Goal: Task Accomplishment & Management: Manage account settings

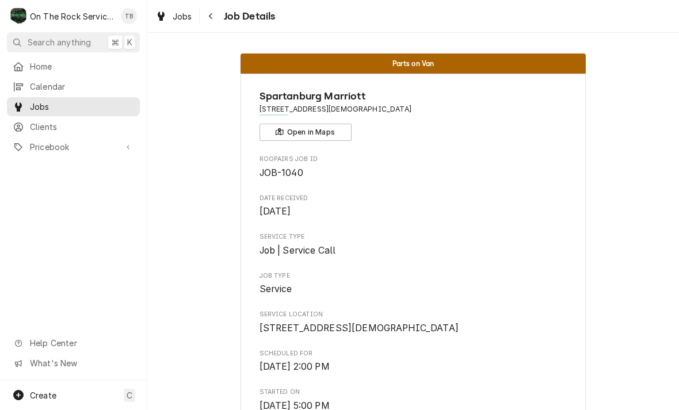
click at [216, 15] on div "Navigate back" at bounding box center [211, 16] width 12 height 12
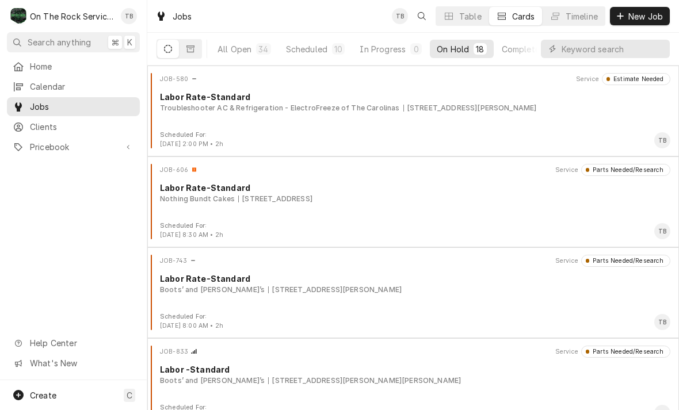
click at [319, 57] on button "Scheduled 10" at bounding box center [315, 49] width 73 height 18
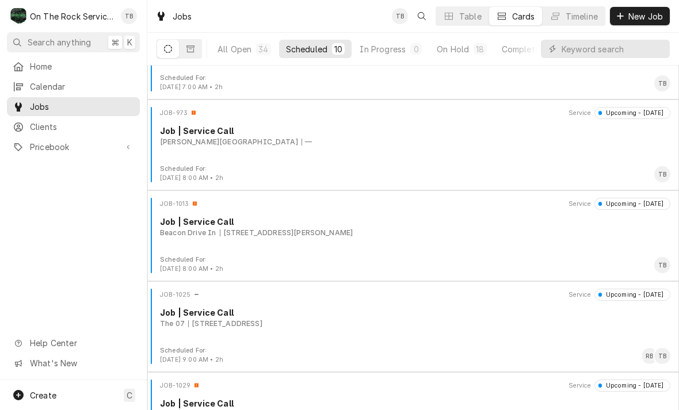
scroll to position [329, 0]
click at [454, 56] on button "On Hold 18" at bounding box center [461, 49] width 63 height 18
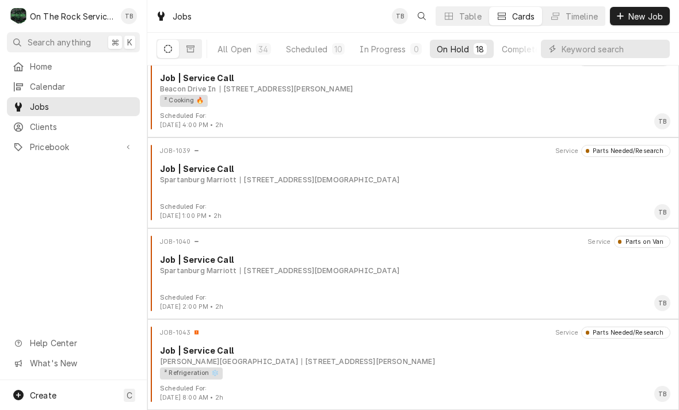
scroll to position [1292, 0]
click at [361, 354] on div "Job | Service Call" at bounding box center [415, 351] width 510 height 12
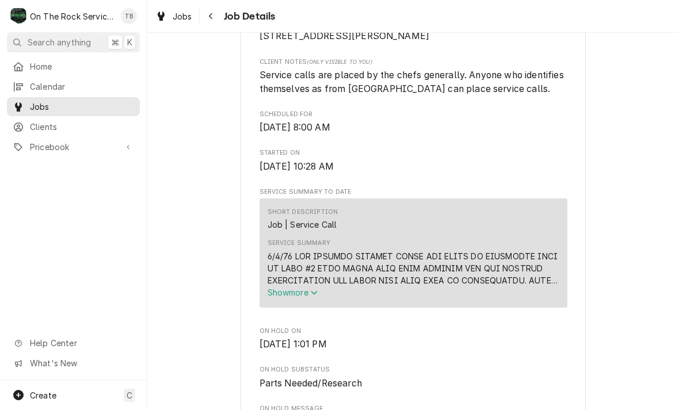
scroll to position [306, 0]
click at [307, 297] on span "Show more" at bounding box center [293, 292] width 51 height 10
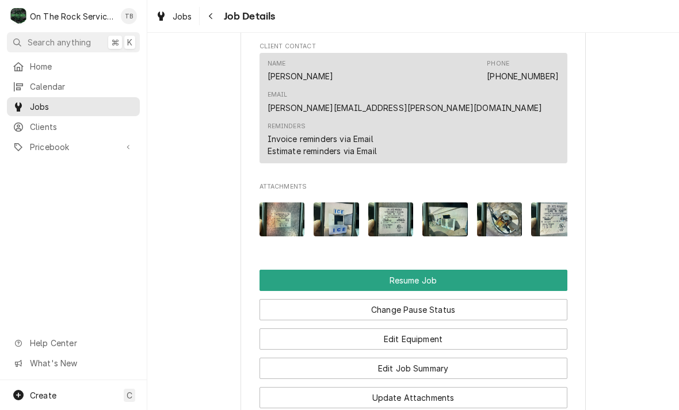
scroll to position [1602, 0]
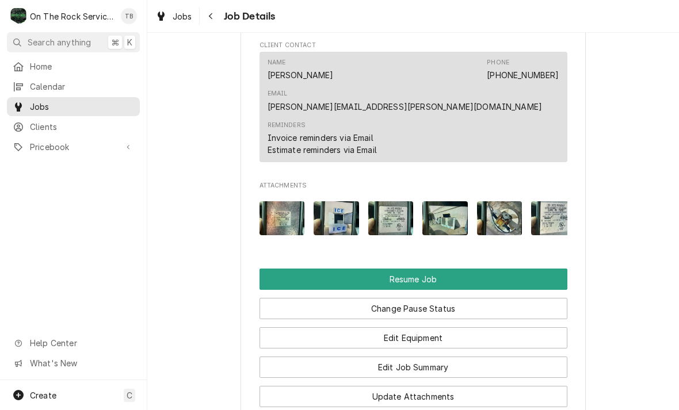
click at [313, 269] on button "Resume Job" at bounding box center [413, 279] width 308 height 21
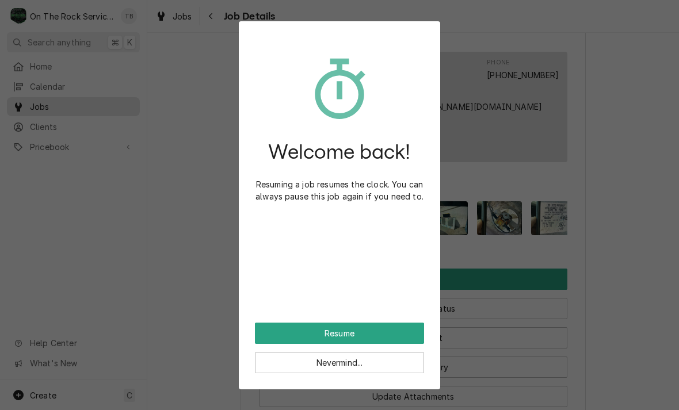
click at [315, 335] on button "Resume" at bounding box center [339, 333] width 169 height 21
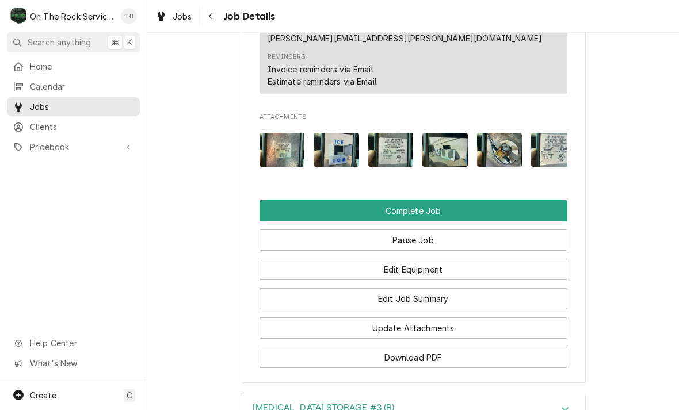
scroll to position [1149, 0]
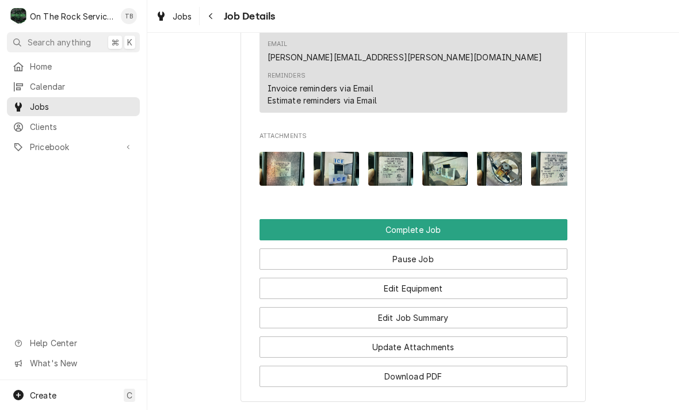
click at [458, 307] on button "Edit Job Summary" at bounding box center [413, 317] width 308 height 21
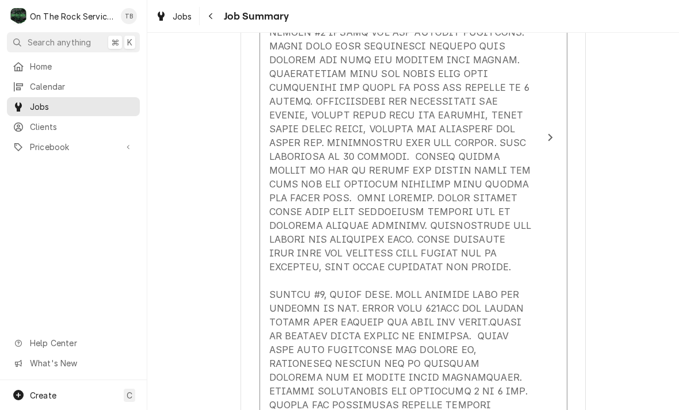
scroll to position [602, 0]
click at [447, 266] on div "Update Line Item" at bounding box center [401, 196] width 264 height 677
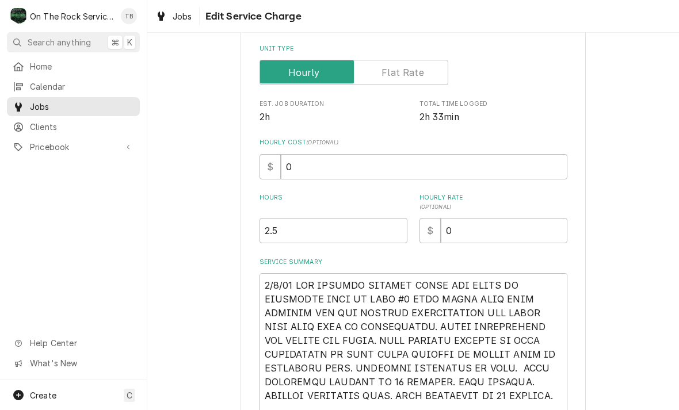
type textarea "x"
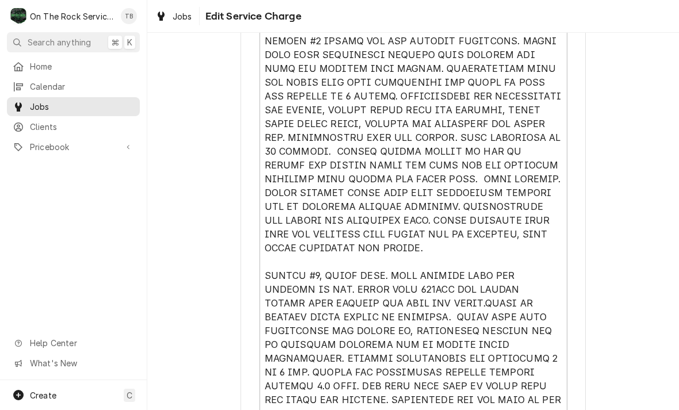
scroll to position [543, 0]
click at [410, 254] on textarea "Service Summary" at bounding box center [413, 186] width 308 height 591
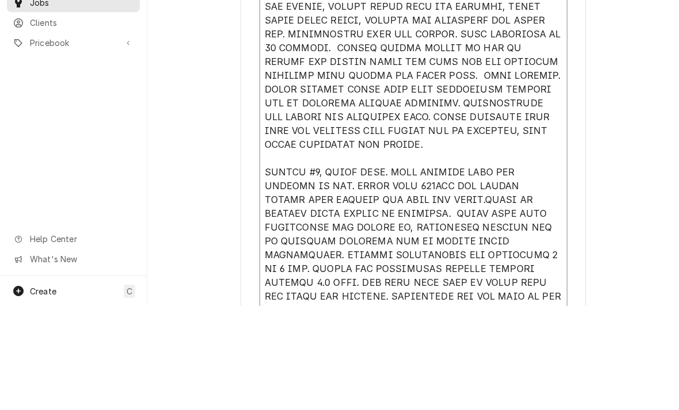
click at [407, 148] on textarea "Service Summary" at bounding box center [413, 186] width 308 height 591
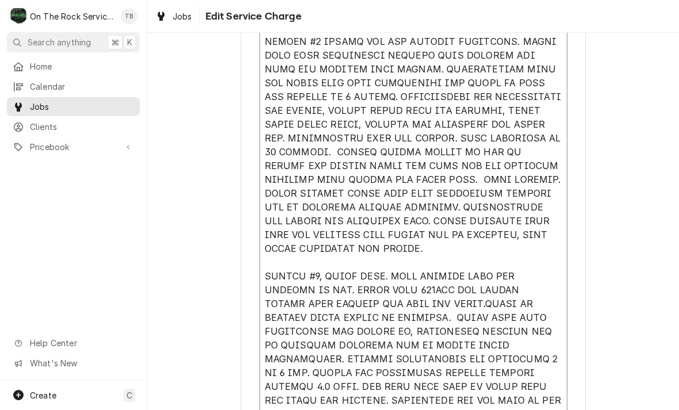
type textarea "[DATE] TMB PROVIDE SERVICE PARTS AND LABOR TO DETERMINE THAT ON LEFT #1 UNIT FO…"
type textarea "x"
type textarea "[DATE] TMB PROVIDE SERVICE PARTS AND LABOR TO DETERMINE THAT ON LEFT #1 UNIT FO…"
type textarea "x"
type textarea "[DATE] TMB PROVIDE SERVICE PARTS AND LABOR TO DETERMINE THAT ON LEFT #1 UNIT FO…"
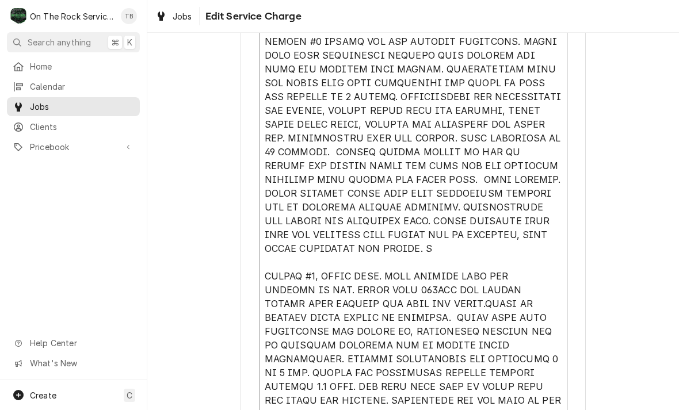
type textarea "x"
type textarea "[DATE] TMB PROVIDE SERVICE PARTS AND LABOR TO DETERMINE THAT ON LEFT #1 UNIT FO…"
type textarea "x"
type textarea "[DATE] TMB PROVIDE SERVICE PARTS AND LABOR TO DETERMINE THAT ON LEFT #1 UNIT FO…"
type textarea "x"
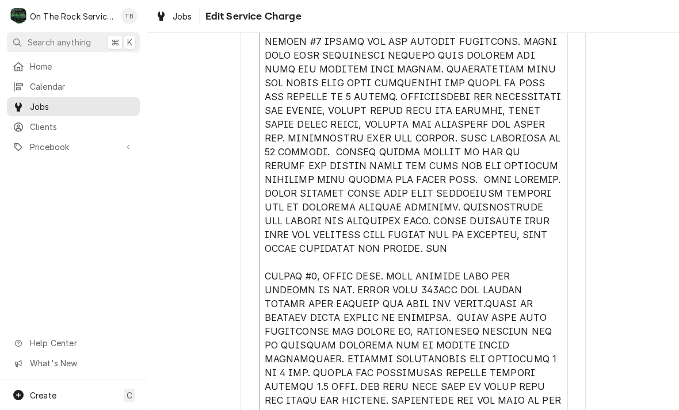
type textarea "[DATE] TMB PROVIDE SERVICE PARTS AND LABOR TO DETERMINE THAT ON LEFT #1 UNIT FO…"
type textarea "x"
type textarea "[DATE] TMB PROVIDE SERVICE PARTS AND LABOR TO DETERMINE THAT ON LEFT #1 UNIT FO…"
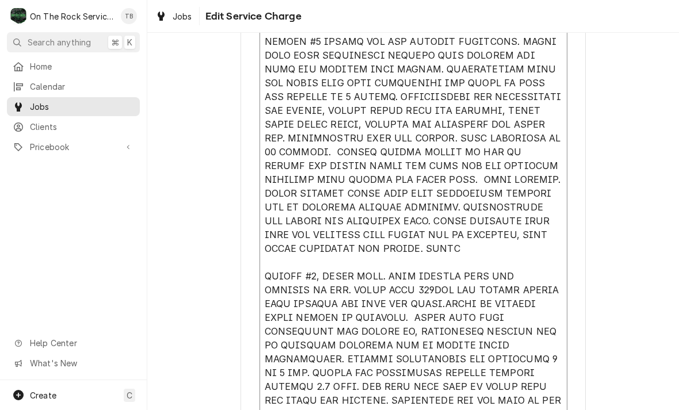
type textarea "x"
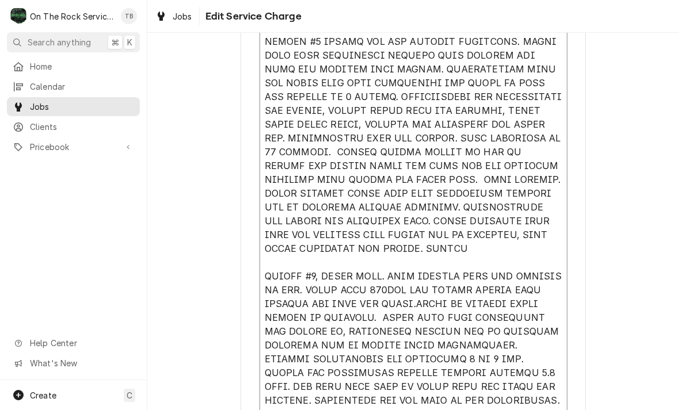
type textarea "9/4/25 TMB PROVIDE SERVICE PARTS AND LABOR TO DETERMINE THAT ON LEFT #1 UNIT FO…"
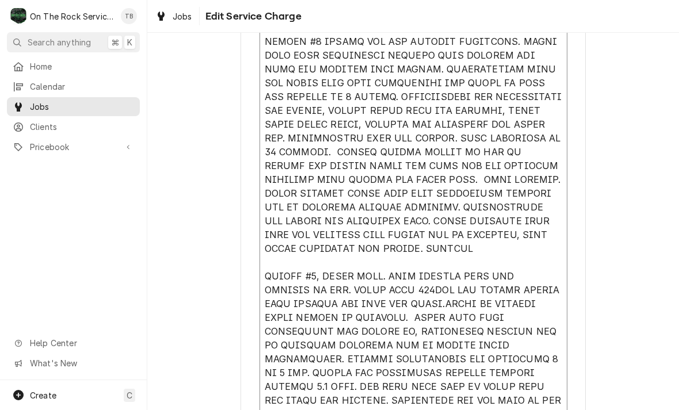
type textarea "x"
type textarea "9/4/25 TMB PROVIDE SERVICE PARTS AND LABOR TO DETERMINE THAT ON LEFT #1 UNIT FO…"
type textarea "x"
type textarea "9/4/25 TMB PROVIDE SERVICE PARTS AND LABOR TO DETERMINE THAT ON LEFT #1 UNIT FO…"
type textarea "x"
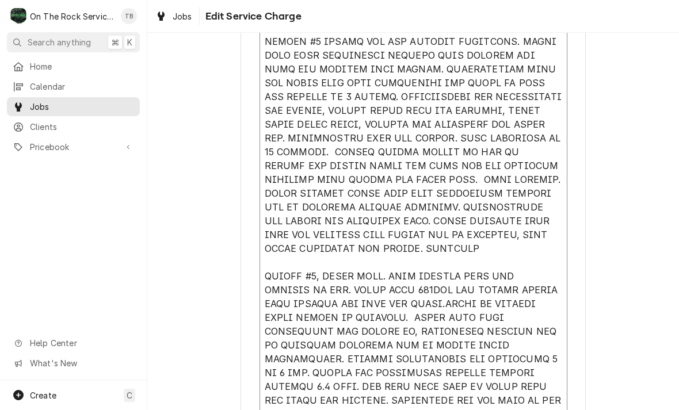
type textarea "9/4/25 TMB PROVIDE SERVICE PARTS AND LABOR TO DETERMINE THAT ON LEFT #1 UNIT FO…"
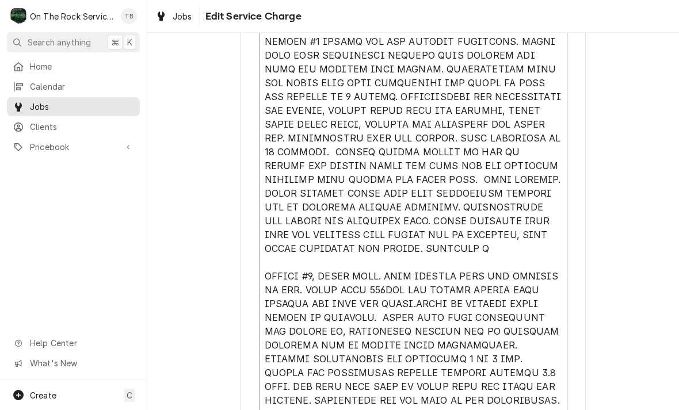
type textarea "x"
type textarea "9/4/25 TMB PROVIDE SERVICE PARTS AND LABOR TO DETERMINE THAT ON LEFT #1 UNIT FO…"
type textarea "x"
type textarea "9/4/25 TMB PROVIDE SERVICE PARTS AND LABOR TO DETERMINE THAT ON LEFT #1 UNIT FO…"
type textarea "x"
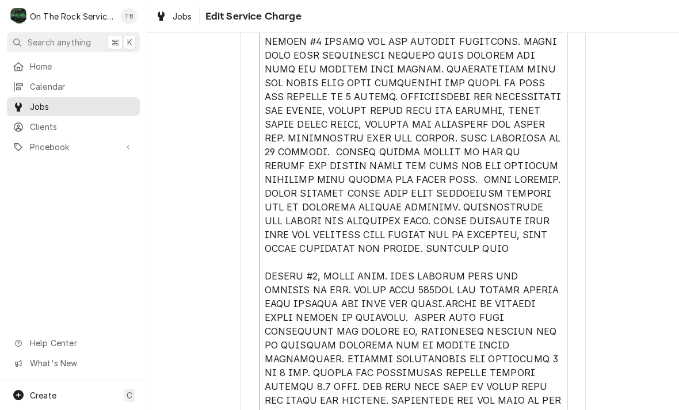
type textarea "9/4/25 TMB PROVIDE SERVICE PARTS AND LABOR TO DETERMINE THAT ON LEFT #1 UNIT FO…"
type textarea "x"
type textarea "9/4/25 TMB PROVIDE SERVICE PARTS AND LABOR TO DETERMINE THAT ON LEFT #1 UNIT FO…"
type textarea "x"
type textarea "9/4/25 TMB PROVIDE SERVICE PARTS AND LABOR TO DETERMINE THAT ON LEFT #1 UNIT FO…"
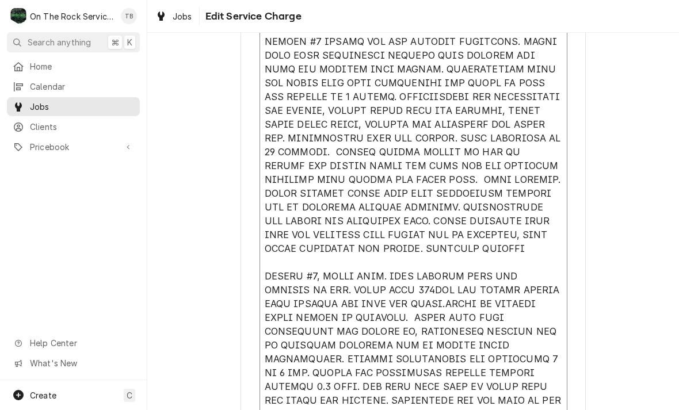
type textarea "x"
type textarea "9/4/25 TMB PROVIDE SERVICE PARTS AND LABOR TO DETERMINE THAT ON LEFT #1 UNIT FO…"
type textarea "x"
type textarea "9/4/25 TMB PROVIDE SERVICE PARTS AND LABOR TO DETERMINE THAT ON LEFT #1 UNIT FO…"
type textarea "x"
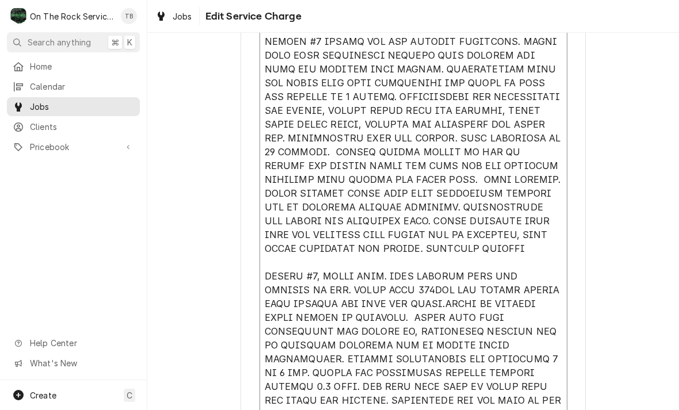
type textarea "9/4/25 TMB PROVIDE SERVICE PARTS AND LABOR TO DETERMINE THAT ON LEFT #1 UNIT FO…"
type textarea "x"
type textarea "9/4/25 TMB PROVIDE SERVICE PARTS AND LABOR TO DETERMINE THAT ON LEFT #1 UNIT FO…"
type textarea "x"
type textarea "9/4/25 TMB PROVIDE SERVICE PARTS AND LABOR TO DETERMINE THAT ON LEFT #1 UNIT FO…"
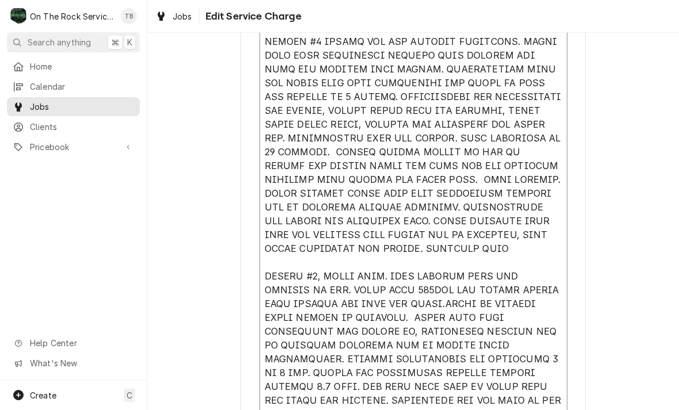
type textarea "x"
type textarea "9/4/25 TMB PROVIDE SERVICE PARTS AND LABOR TO DETERMINE THAT ON LEFT #1 UNIT FO…"
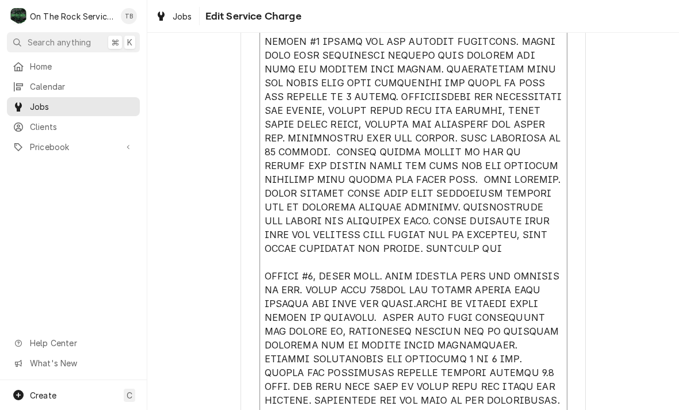
type textarea "x"
type textarea "9/4/25 TMB PROVIDE SERVICE PARTS AND LABOR TO DETERMINE THAT ON LEFT #1 UNIT FO…"
type textarea "x"
type textarea "9/4/25 TMB PROVIDE SERVICE PARTS AND LABOR TO DETERMINE THAT ON LEFT #1 UNIT FO…"
type textarea "x"
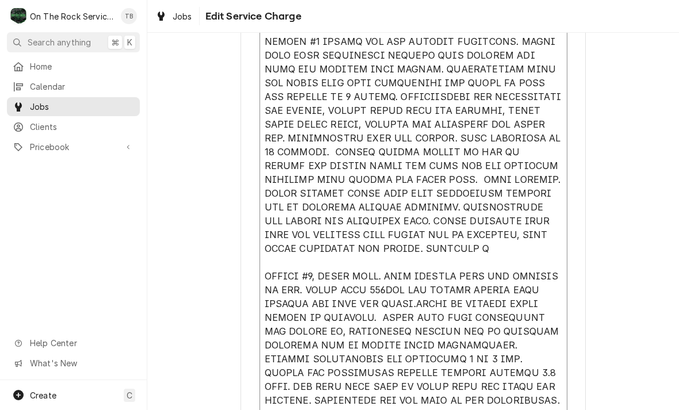
type textarea "9/4/25 TMB PROVIDE SERVICE PARTS AND LABOR TO DETERMINE THAT ON LEFT #1 UNIT FO…"
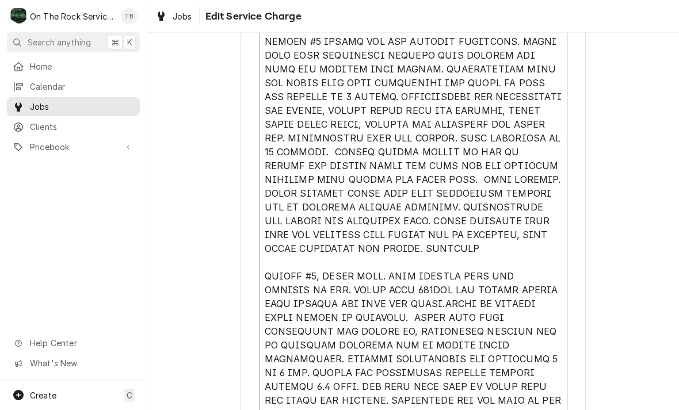
type textarea "x"
type textarea "9/4/25 TMB PROVIDE SERVICE PARTS AND LABOR TO DETERMINE THAT ON LEFT #1 UNIT FO…"
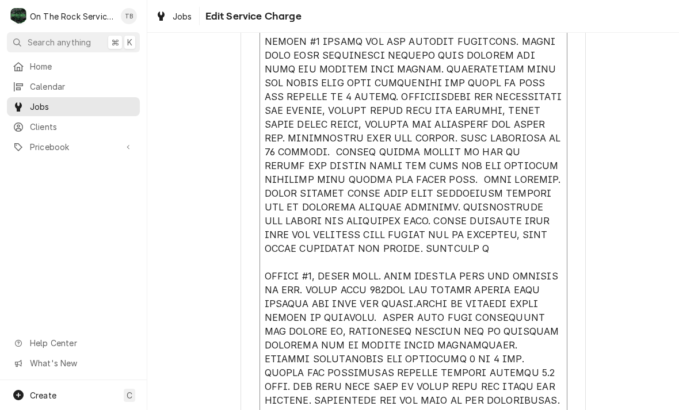
type textarea "x"
type textarea "9/4/25 TMB PROVIDE SERVICE PARTS AND LABOR TO DETERMINE THAT ON LEFT #1 UNIT FO…"
type textarea "x"
type textarea "9/4/25 TMB PROVIDE SERVICE PARTS AND LABOR TO DETERMINE THAT ON LEFT #1 UNIT FO…"
type textarea "x"
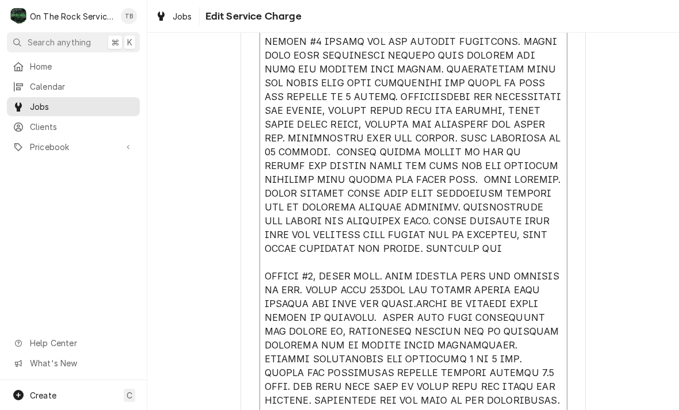
type textarea "9/4/25 TMB PROVIDE SERVICE PARTS AND LABOR TO DETERMINE THAT ON LEFT #1 UNIT FO…"
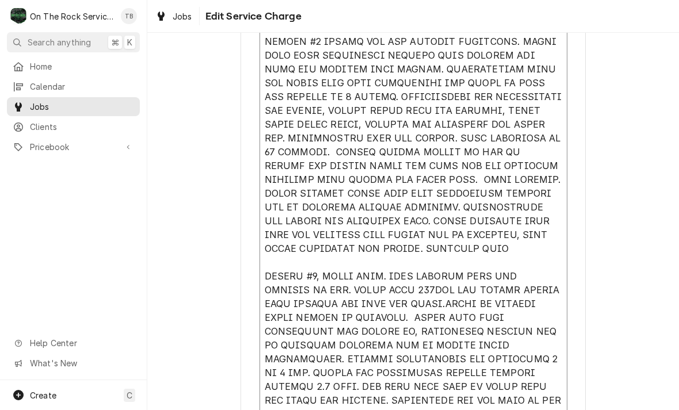
type textarea "x"
type textarea "9/4/25 TMB PROVIDE SERVICE PARTS AND LABOR TO DETERMINE THAT ON LEFT #1 UNIT FO…"
type textarea "x"
type textarea "9/4/25 TMB PROVIDE SERVICE PARTS AND LABOR TO DETERMINE THAT ON LEFT #1 UNIT FO…"
type textarea "x"
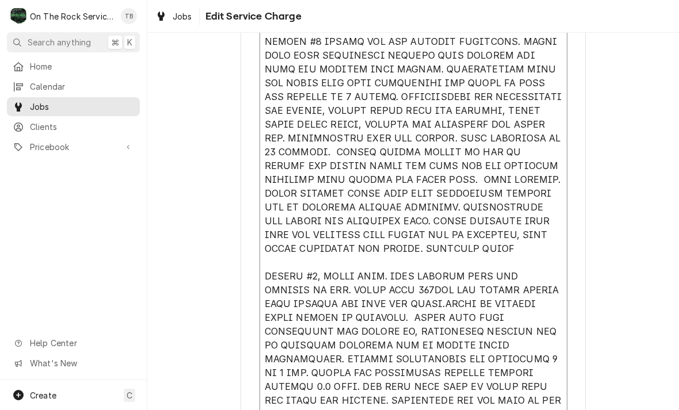
type textarea "9/4/25 TMB PROVIDE SERVICE PARTS AND LABOR TO DETERMINE THAT ON LEFT #1 UNIT FO…"
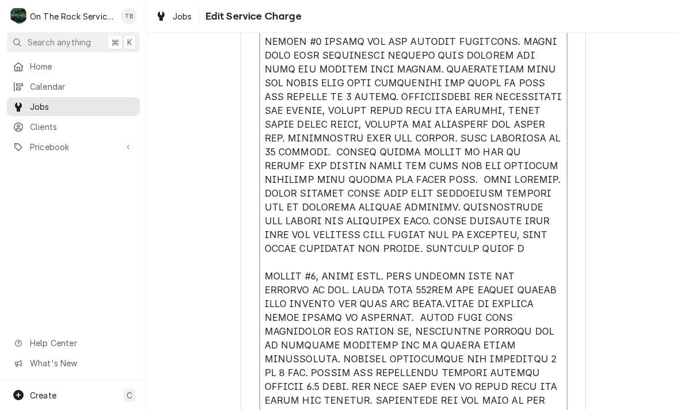
type textarea "x"
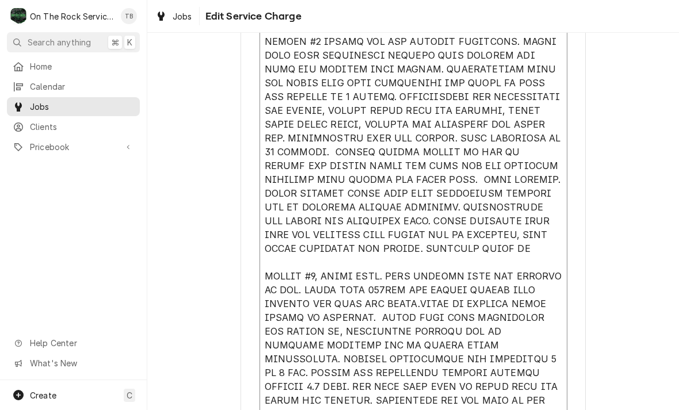
type textarea "9/4/25 TMB PROVIDE SERVICE PARTS AND LABOR TO DETERMINE THAT ON LEFT #1 UNIT FO…"
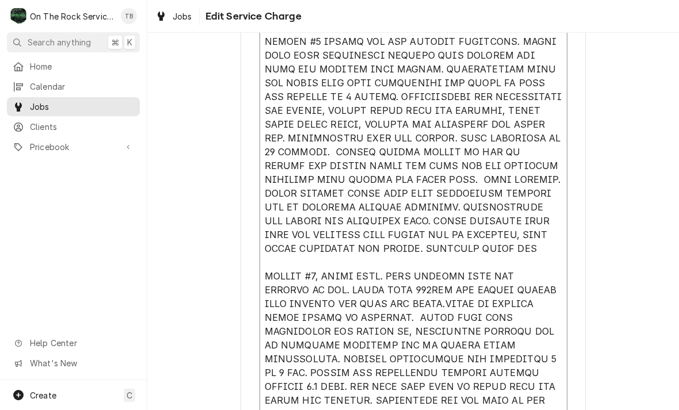
type textarea "x"
type textarea "9/4/25 TMB PROVIDE SERVICE PARTS AND LABOR TO DETERMINE THAT ON LEFT #1 UNIT FO…"
type textarea "x"
type textarea "9/4/25 TMB PROVIDE SERVICE PARTS AND LABOR TO DETERMINE THAT ON LEFT #1 UNIT FO…"
type textarea "x"
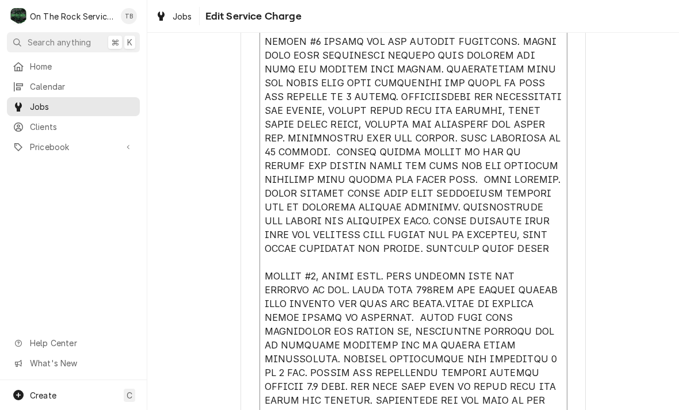
type textarea "9/4/25 TMB PROVIDE SERVICE PARTS AND LABOR TO DETERMINE THAT ON LEFT #1 UNIT FO…"
type textarea "x"
type textarea "9/4/25 TMB PROVIDE SERVICE PARTS AND LABOR TO DETERMINE THAT ON LEFT #1 UNIT FO…"
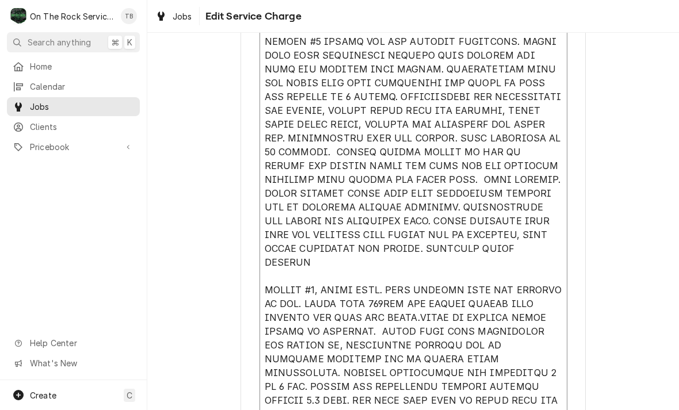
type textarea "x"
type textarea "9/4/25 TMB PROVIDE SERVICE PARTS AND LABOR TO DETERMINE THAT ON LEFT #1 UNIT FO…"
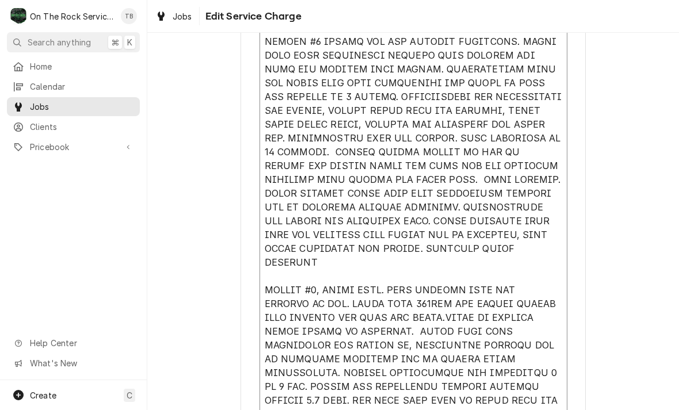
type textarea "x"
type textarea "9/4/25 TMB PROVIDE SERVICE PARTS AND LABOR TO DETERMINE THAT ON LEFT #1 UNIT FO…"
type textarea "x"
type textarea "9/4/25 TMB PROVIDE SERVICE PARTS AND LABOR TO DETERMINE THAT ON LEFT #1 UNIT FO…"
type textarea "x"
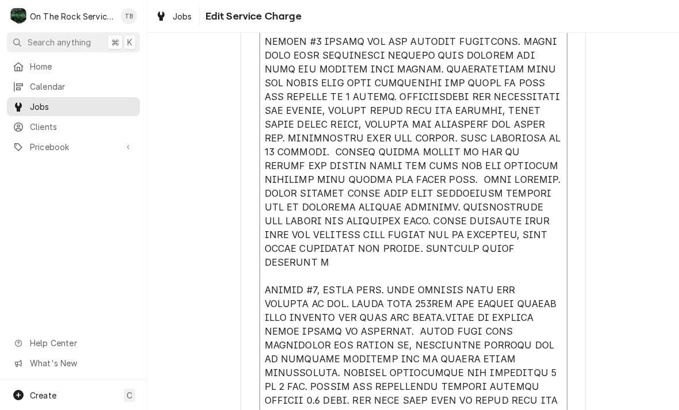
type textarea "9/4/25 TMB PROVIDE SERVICE PARTS AND LABOR TO DETERMINE THAT ON LEFT #1 UNIT FO…"
type textarea "x"
type textarea "9/4/25 TMB PROVIDE SERVICE PARTS AND LABOR TO DETERMINE THAT ON LEFT #1 UNIT FO…"
type textarea "x"
type textarea "9/4/25 TMB PROVIDE SERVICE PARTS AND LABOR TO DETERMINE THAT ON LEFT #1 UNIT FO…"
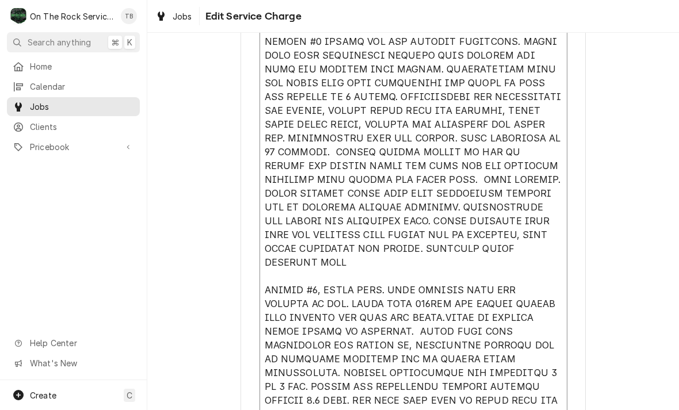
type textarea "x"
type textarea "9/4/25 TMB PROVIDE SERVICE PARTS AND LABOR TO DETERMINE THAT ON LEFT #1 UNIT FO…"
type textarea "x"
type textarea "9/4/25 TMB PROVIDE SERVICE PARTS AND LABOR TO DETERMINE THAT ON LEFT #1 UNIT FO…"
type textarea "x"
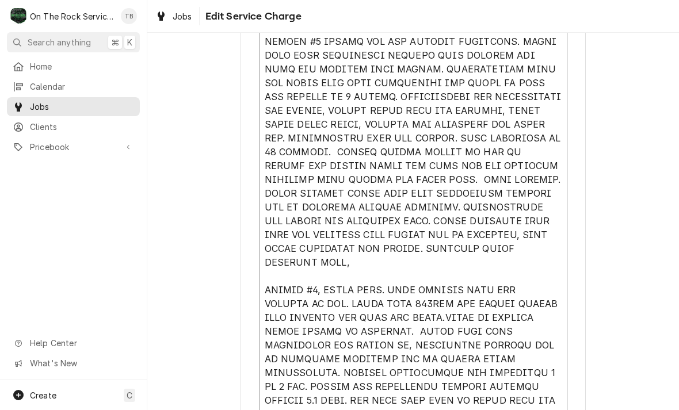
type textarea "9/4/25 TMB PROVIDE SERVICE PARTS AND LABOR TO DETERMINE THAT ON LEFT #1 UNIT FO…"
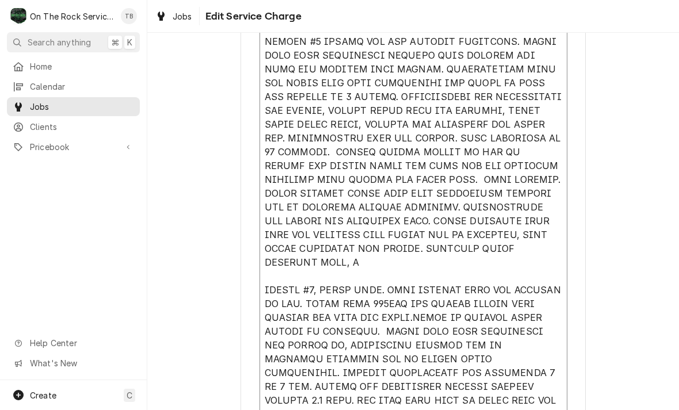
type textarea "x"
type textarea "9/4/25 TMB PROVIDE SERVICE PARTS AND LABOR TO DETERMINE THAT ON LEFT #1 UNIT FO…"
type textarea "x"
type textarea "9/4/25 TMB PROVIDE SERVICE PARTS AND LABOR TO DETERMINE THAT ON LEFT #1 UNIT FO…"
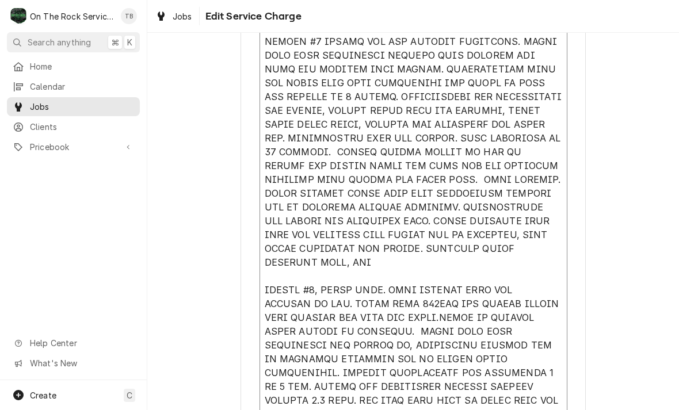
type textarea "x"
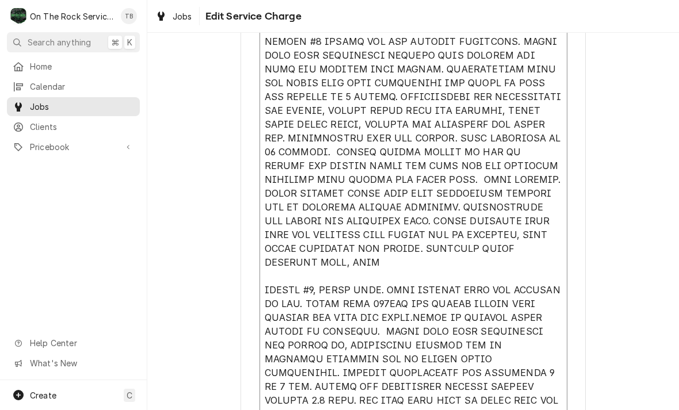
type textarea "9/4/25 TMB PROVIDE SERVICE PARTS AND LABOR TO DETERMINE THAT ON LEFT #1 UNIT FO…"
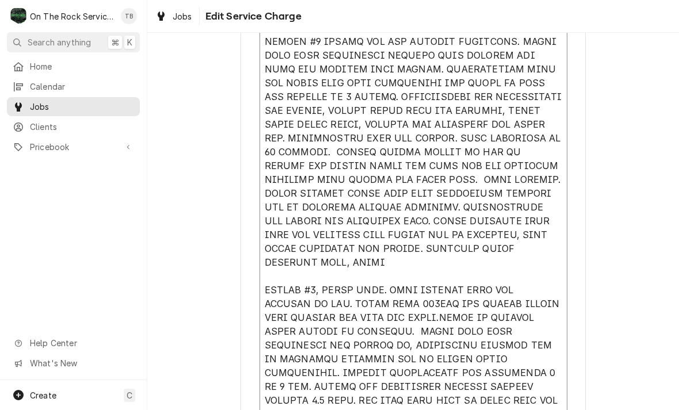
type textarea "x"
type textarea "9/4/25 TMB PROVIDE SERVICE PARTS AND LABOR TO DETERMINE THAT ON LEFT #1 UNIT FO…"
type textarea "x"
type textarea "9/4/25 TMB PROVIDE SERVICE PARTS AND LABOR TO DETERMINE THAT ON LEFT #1 UNIT FO…"
type textarea "x"
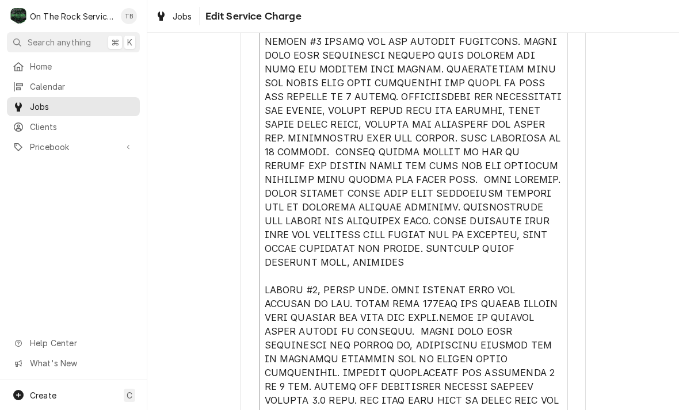
type textarea "9/4/25 TMB PROVIDE SERVICE PARTS AND LABOR TO DETERMINE THAT ON LEFT #1 UNIT FO…"
type textarea "x"
type textarea "9/4/25 TMB PROVIDE SERVICE PARTS AND LABOR TO DETERMINE THAT ON LEFT #1 UNIT FO…"
type textarea "x"
type textarea "9/4/25 TMB PROVIDE SERVICE PARTS AND LABOR TO DETERMINE THAT ON LEFT #1 UNIT FO…"
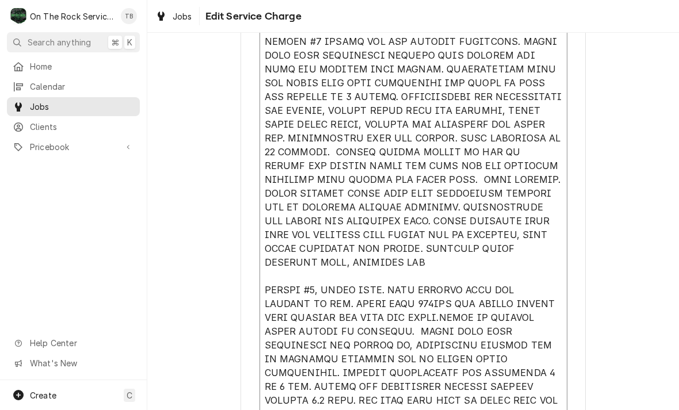
type textarea "x"
type textarea "9/4/25 TMB PROVIDE SERVICE PARTS AND LABOR TO DETERMINE THAT ON LEFT #1 UNIT FO…"
type textarea "x"
type textarea "9/4/25 TMB PROVIDE SERVICE PARTS AND LABOR TO DETERMINE THAT ON LEFT #1 UNIT FO…"
type textarea "x"
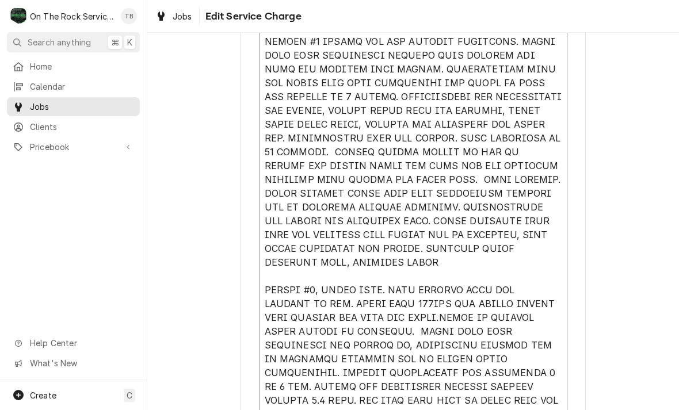
type textarea "9/4/25 TMB PROVIDE SERVICE PARTS AND LABOR TO DETERMINE THAT ON LEFT #1 UNIT FO…"
type textarea "x"
type textarea "9/4/25 TMB PROVIDE SERVICE PARTS AND LABOR TO DETERMINE THAT ON LEFT #1 UNIT FO…"
type textarea "x"
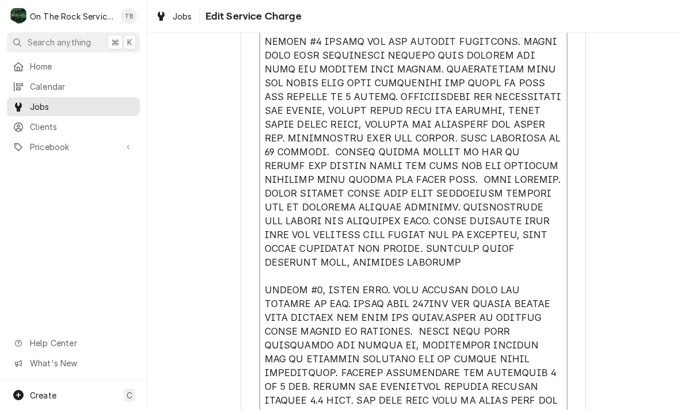
type textarea "9/4/25 TMB PROVIDE SERVICE PARTS AND LABOR TO DETERMINE THAT ON LEFT #1 UNIT FO…"
type textarea "x"
type textarea "9/4/25 TMB PROVIDE SERVICE PARTS AND LABOR TO DETERMINE THAT ON LEFT #1 UNIT FO…"
type textarea "x"
type textarea "9/4/25 TMB PROVIDE SERVICE PARTS AND LABOR TO DETERMINE THAT ON LEFT #1 UNIT FO…"
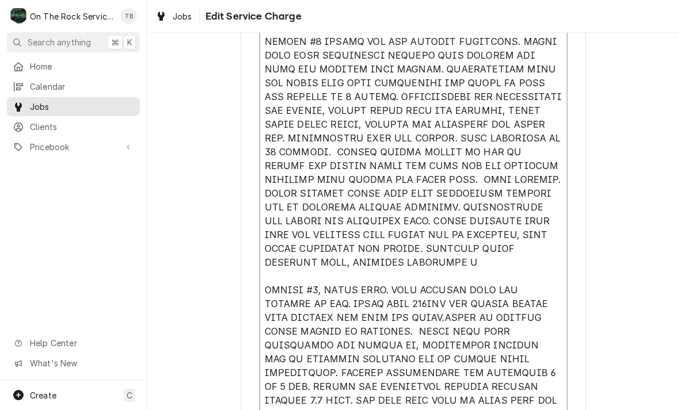
type textarea "x"
type textarea "9/4/25 TMB PROVIDE SERVICE PARTS AND LABOR TO DETERMINE THAT ON LEFT #1 UNIT FO…"
type textarea "x"
type textarea "9/4/25 TMB PROVIDE SERVICE PARTS AND LABOR TO DETERMINE THAT ON LEFT #1 UNIT FO…"
type textarea "x"
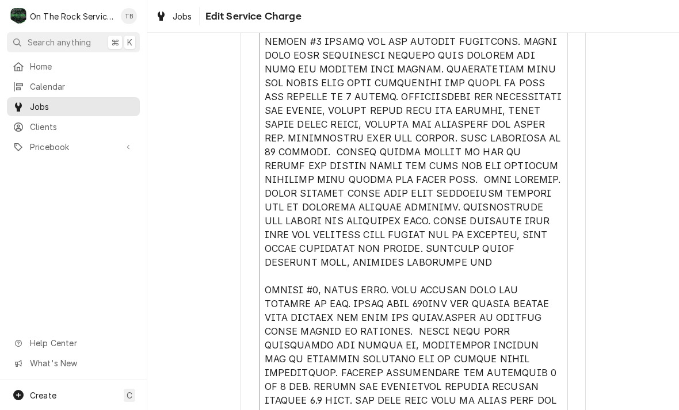
type textarea "9/4/25 TMB PROVIDE SERVICE PARTS AND LABOR TO DETERMINE THAT ON LEFT #1 UNIT FO…"
type textarea "x"
type textarea "9/4/25 TMB PROVIDE SERVICE PARTS AND LABOR TO DETERMINE THAT ON LEFT #1 UNIT FO…"
type textarea "x"
type textarea "9/4/25 TMB PROVIDE SERVICE PARTS AND LABOR TO DETERMINE THAT ON LEFT #1 UNIT FO…"
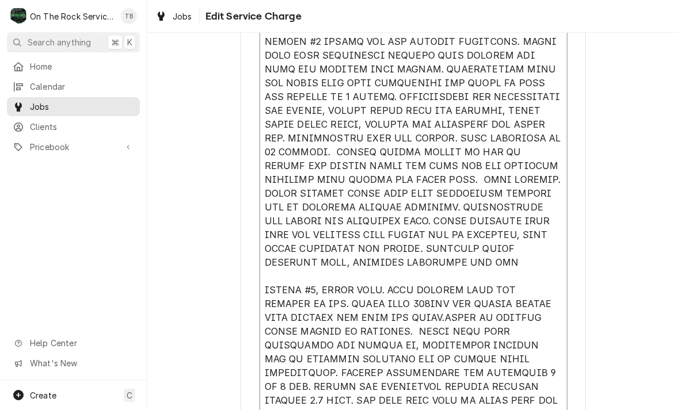
type textarea "x"
type textarea "9/4/25 TMB PROVIDE SERVICE PARTS AND LABOR TO DETERMINE THAT ON LEFT #1 UNIT FO…"
type textarea "x"
type textarea "9/4/25 TMB PROVIDE SERVICE PARTS AND LABOR TO DETERMINE THAT ON LEFT #1 UNIT FO…"
type textarea "x"
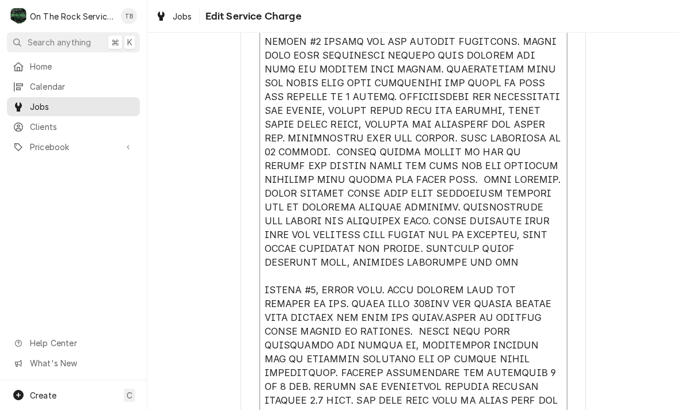
type textarea "9/4/25 TMB PROVIDE SERVICE PARTS AND LABOR TO DETERMINE THAT ON LEFT #1 UNIT FO…"
type textarea "x"
type textarea "9/4/25 TMB PROVIDE SERVICE PARTS AND LABOR TO DETERMINE THAT ON LEFT #1 UNIT FO…"
type textarea "x"
type textarea "9/4/25 TMB PROVIDE SERVICE PARTS AND LABOR TO DETERMINE THAT ON LEFT #1 UNIT FO…"
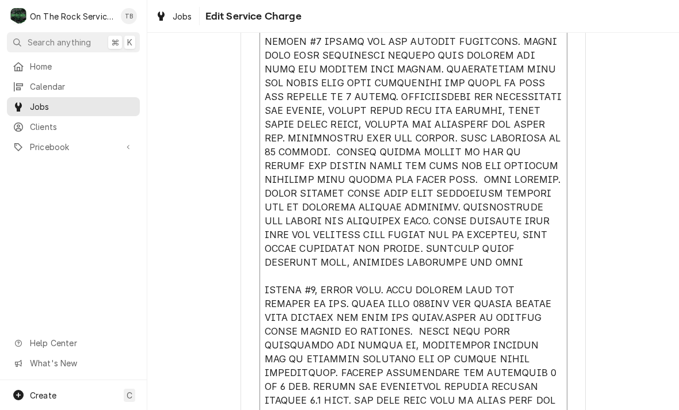
type textarea "x"
type textarea "9/4/25 TMB PROVIDE SERVICE PARTS AND LABOR TO DETERMINE THAT ON LEFT #1 UNIT FO…"
type textarea "x"
type textarea "9/4/25 TMB PROVIDE SERVICE PARTS AND LABOR TO DETERMINE THAT ON LEFT #1 UNIT FO…"
type textarea "x"
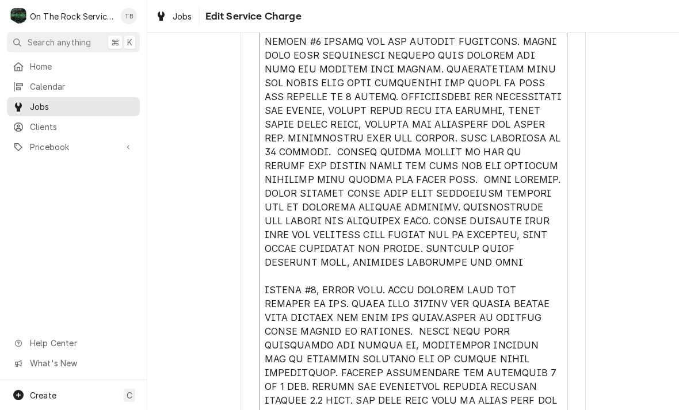
type textarea "9/4/25 TMB PROVIDE SERVICE PARTS AND LABOR TO DETERMINE THAT ON LEFT #1 UNIT FO…"
type textarea "x"
type textarea "9/4/25 TMB PROVIDE SERVICE PARTS AND LABOR TO DETERMINE THAT ON LEFT #1 UNIT FO…"
type textarea "x"
type textarea "9/4/25 TMB PROVIDE SERVICE PARTS AND LABOR TO DETERMINE THAT ON LEFT #1 UNIT FO…"
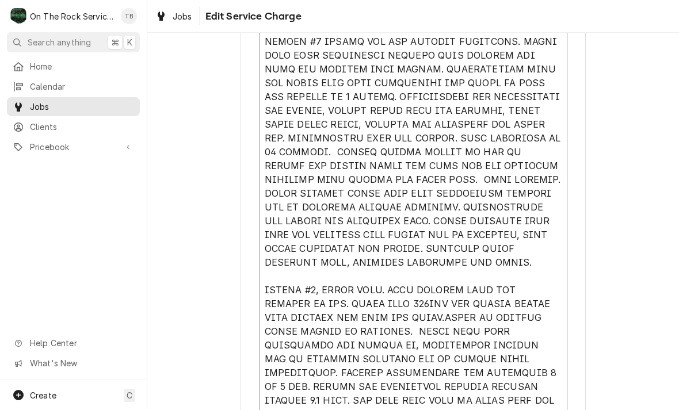
type textarea "x"
type textarea "9/4/25 TMB PROVIDE SERVICE PARTS AND LABOR TO DETERMINE THAT ON LEFT #1 UNIT FO…"
type textarea "x"
type textarea "9/4/25 TMB PROVIDE SERVICE PARTS AND LABOR TO DETERMINE THAT ON LEFT #1 UNIT FO…"
type textarea "x"
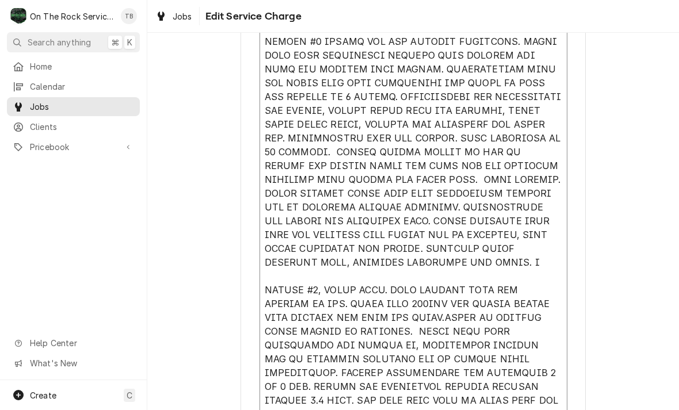
type textarea "9/4/25 TMB PROVIDE SERVICE PARTS AND LABOR TO DETERMINE THAT ON LEFT #1 UNIT FO…"
type textarea "x"
type textarea "9/4/25 TMB PROVIDE SERVICE PARTS AND LABOR TO DETERMINE THAT ON LEFT #1 UNIT FO…"
type textarea "x"
type textarea "9/4/25 TMB PROVIDE SERVICE PARTS AND LABOR TO DETERMINE THAT ON LEFT #1 UNIT FO…"
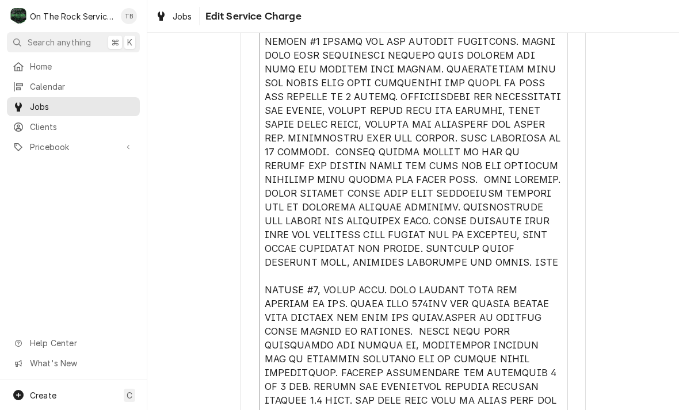
type textarea "x"
type textarea "9/4/25 TMB PROVIDE SERVICE PARTS AND LABOR TO DETERMINE THAT ON LEFT #1 UNIT FO…"
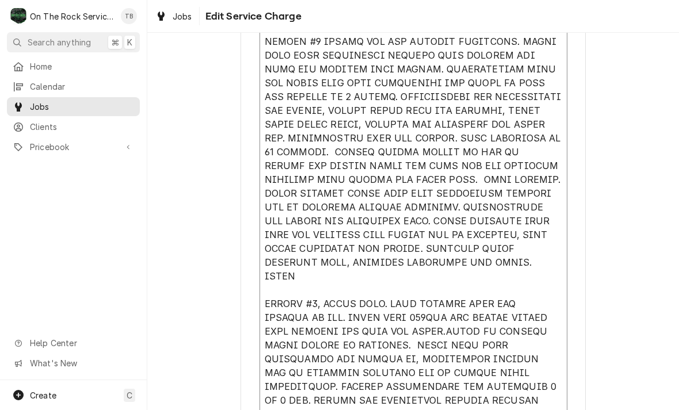
type textarea "x"
type textarea "9/4/25 TMB PROVIDE SERVICE PARTS AND LABOR TO DETERMINE THAT ON LEFT #1 UNIT FO…"
type textarea "x"
type textarea "9/4/25 TMB PROVIDE SERVICE PARTS AND LABOR TO DETERMINE THAT ON LEFT #1 UNIT FO…"
type textarea "x"
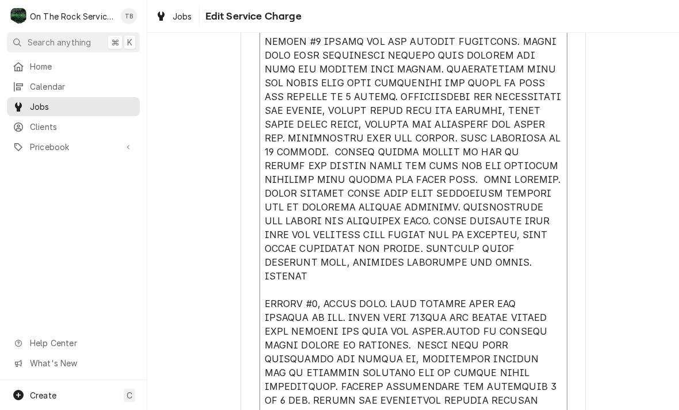
type textarea "9/4/25 TMB PROVIDE SERVICE PARTS AND LABOR TO DETERMINE THAT ON LEFT #1 UNIT FO…"
type textarea "x"
type textarea "9/4/25 TMB PROVIDE SERVICE PARTS AND LABOR TO DETERMINE THAT ON LEFT #1 UNIT FO…"
type textarea "x"
type textarea "9/4/25 TMB PROVIDE SERVICE PARTS AND LABOR TO DETERMINE THAT ON LEFT #1 UNIT FO…"
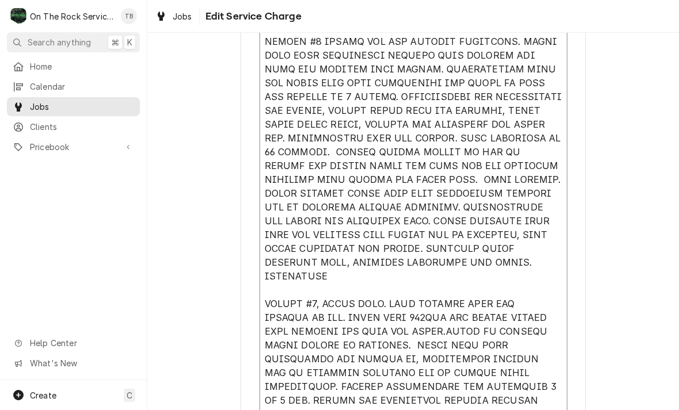
type textarea "x"
type textarea "9/4/25 TMB PROVIDE SERVICE PARTS AND LABOR TO DETERMINE THAT ON LEFT #1 UNIT FO…"
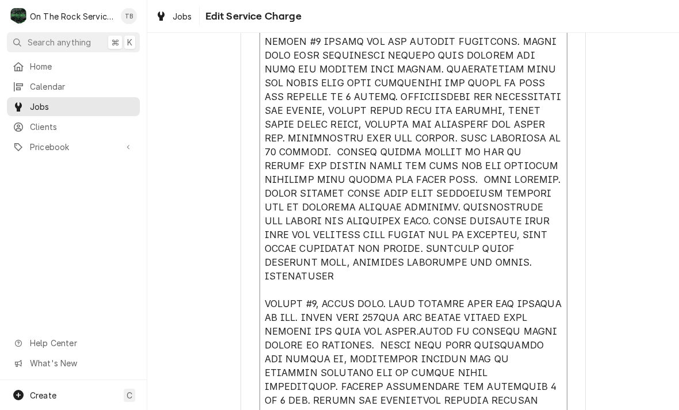
type textarea "x"
type textarea "9/4/25 TMB PROVIDE SERVICE PARTS AND LABOR TO DETERMINE THAT ON LEFT #1 UNIT FO…"
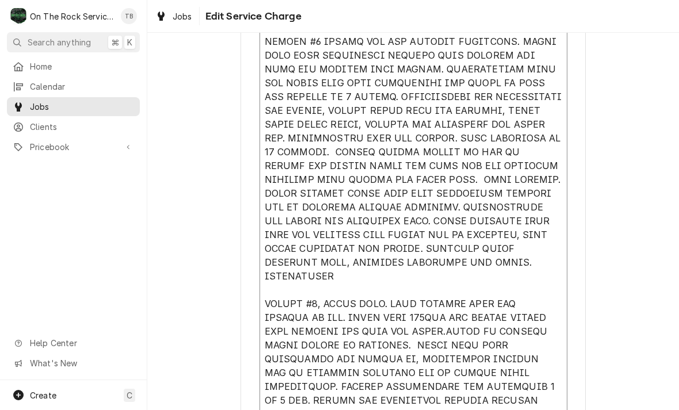
type textarea "x"
type textarea "9/4/25 TMB PROVIDE SERVICE PARTS AND LABOR TO DETERMINE THAT ON LEFT #1 UNIT FO…"
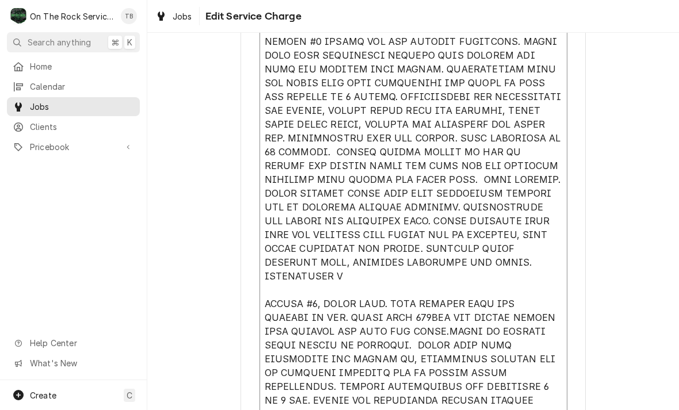
type textarea "x"
type textarea "9/4/25 TMB PROVIDE SERVICE PARTS AND LABOR TO DETERMINE THAT ON LEFT #1 UNIT FO…"
type textarea "x"
type textarea "9/4/25 TMB PROVIDE SERVICE PARTS AND LABOR TO DETERMINE THAT ON LEFT #1 UNIT FO…"
type textarea "x"
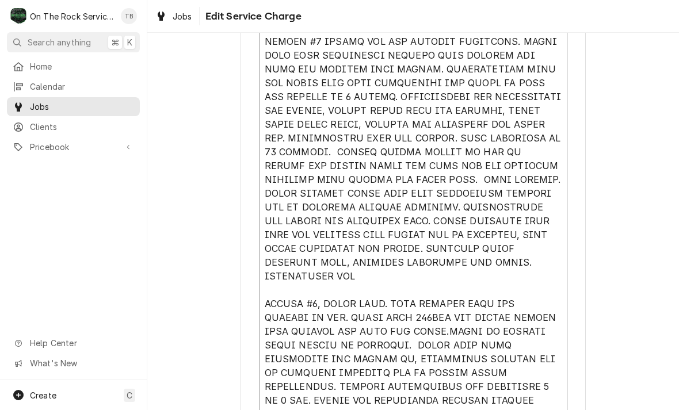
type textarea "9/4/25 TMB PROVIDE SERVICE PARTS AND LABOR TO DETERMINE THAT ON LEFT #1 UNIT FO…"
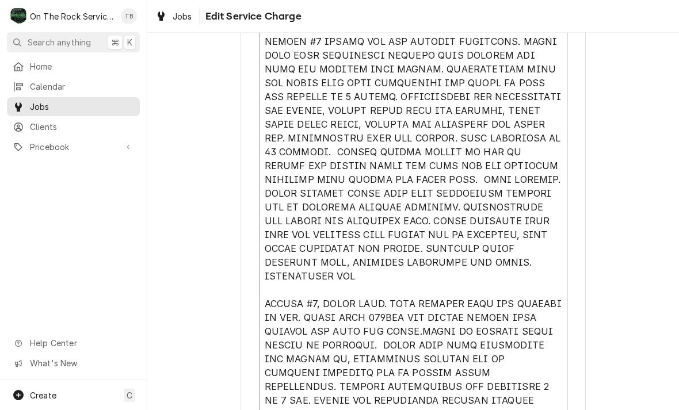
type textarea "x"
type textarea "9/4/25 TMB PROVIDE SERVICE PARTS AND LABOR TO DETERMINE THAT ON LEFT #1 UNIT FO…"
type textarea "x"
type textarea "9/4/25 TMB PROVIDE SERVICE PARTS AND LABOR TO DETERMINE THAT ON LEFT #1 UNIT FO…"
type textarea "x"
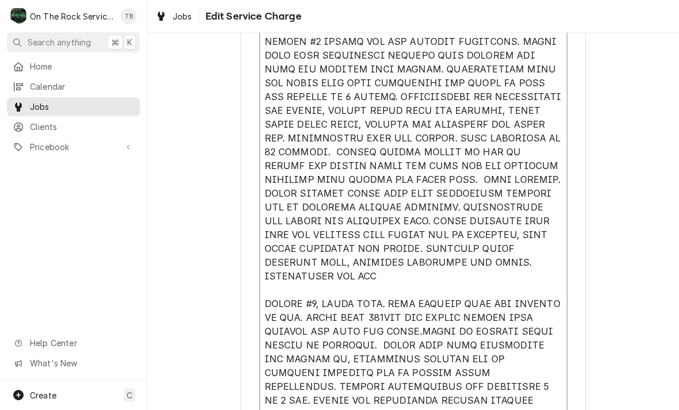
type textarea "9/4/25 TMB PROVIDE SERVICE PARTS AND LABOR TO DETERMINE THAT ON LEFT #1 UNIT FO…"
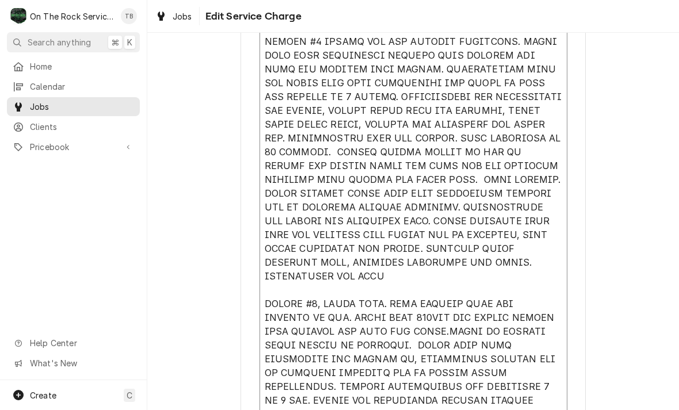
type textarea "x"
type textarea "9/4/25 TMB PROVIDE SERVICE PARTS AND LABOR TO DETERMINE THAT ON LEFT #1 UNIT FO…"
type textarea "x"
type textarea "9/4/25 TMB PROVIDE SERVICE PARTS AND LABOR TO DETERMINE THAT ON LEFT #1 UNIT FO…"
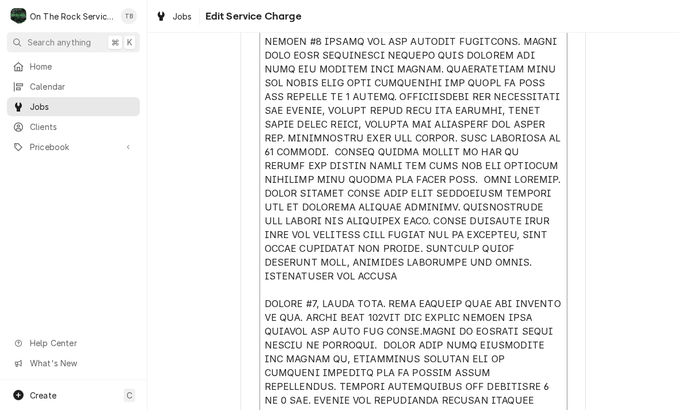
type textarea "x"
type textarea "9/4/25 TMB PROVIDE SERVICE PARTS AND LABOR TO DETERMINE THAT ON LEFT #1 UNIT FO…"
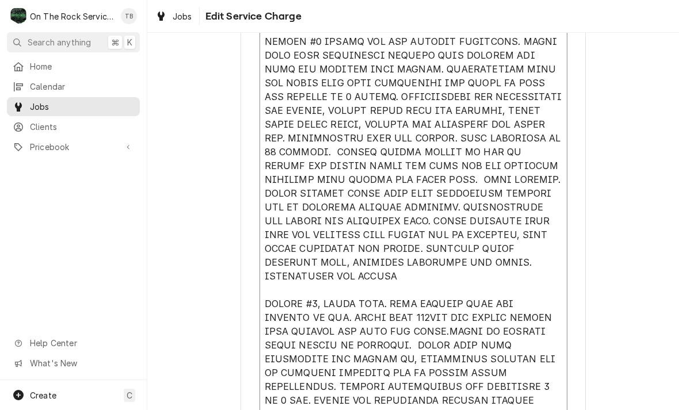
type textarea "x"
type textarea "9/4/25 TMB PROVIDE SERVICE PARTS AND LABOR TO DETERMINE THAT ON LEFT #1 UNIT FO…"
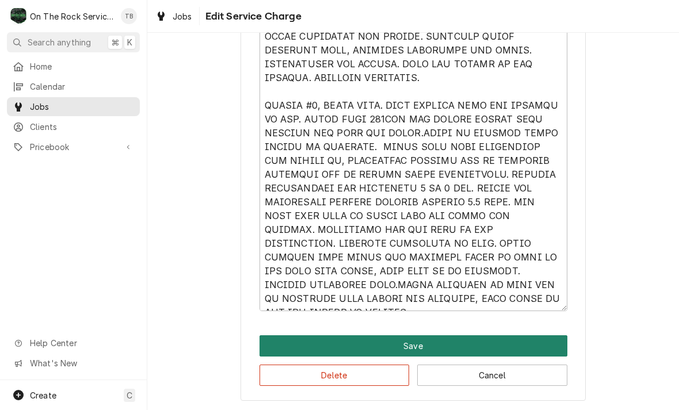
click at [427, 347] on button "Save" at bounding box center [413, 345] width 308 height 21
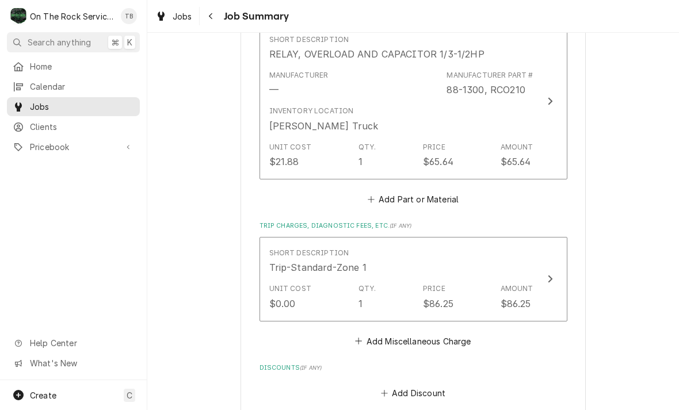
scroll to position [1706, 0]
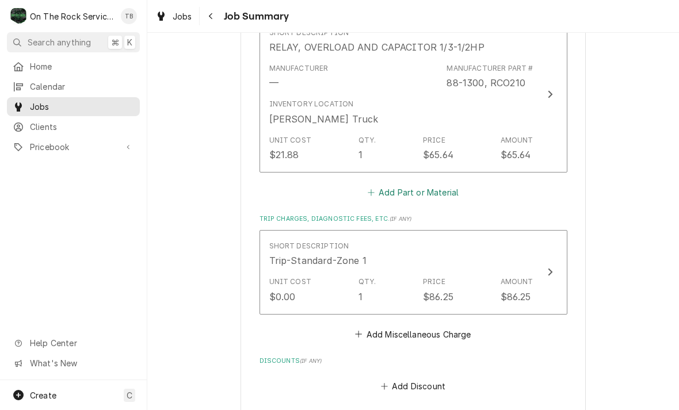
click at [429, 184] on button "Add Part or Material" at bounding box center [412, 192] width 95 height 16
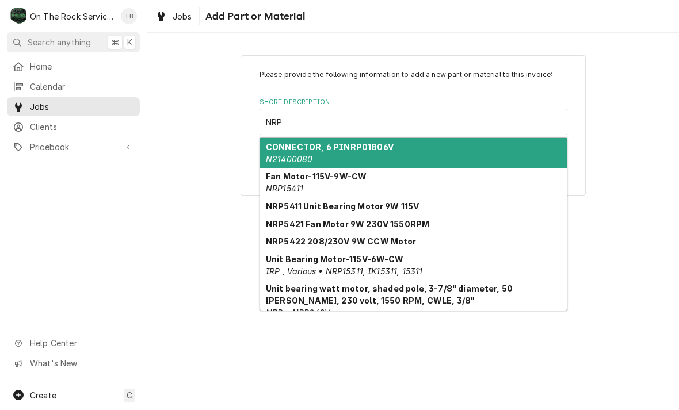
click at [364, 265] on div "Unit Bearing Motor-115V-6W-CW IRP , Various • NRP15311, IK15311, 15311" at bounding box center [413, 265] width 307 height 30
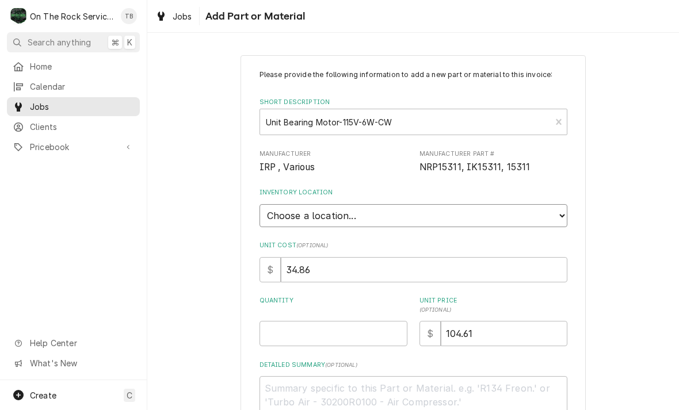
click at [561, 217] on select "Choose a location... Ray's Truck Rich's Truck Todd's Truck Warehouse" at bounding box center [413, 215] width 308 height 23
click at [295, 329] on input "Quantity" at bounding box center [333, 333] width 148 height 25
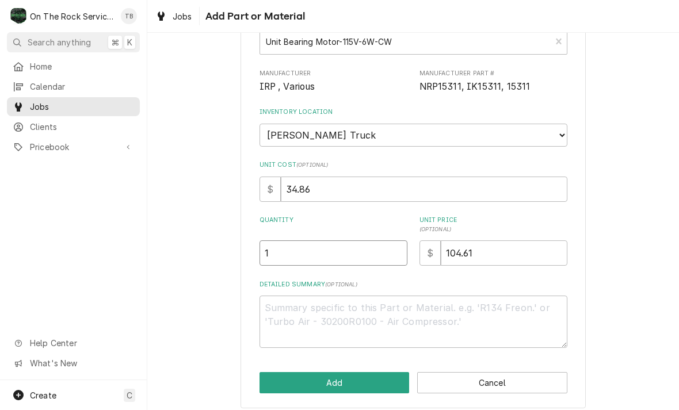
scroll to position [80, 0]
click at [204, 309] on div "Please provide the following information to add a new part or material to this …" at bounding box center [413, 192] width 532 height 454
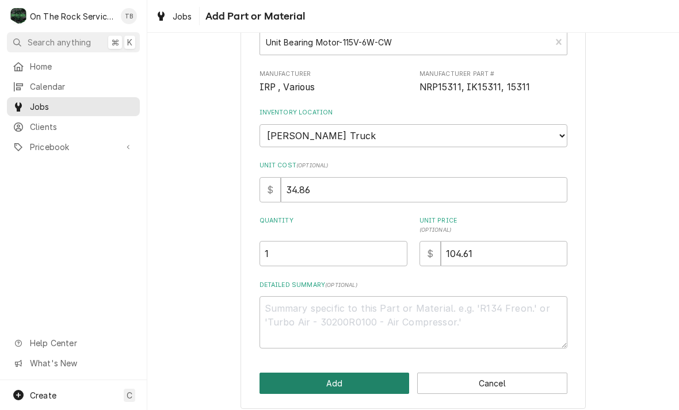
click at [347, 375] on button "Add" at bounding box center [334, 383] width 150 height 21
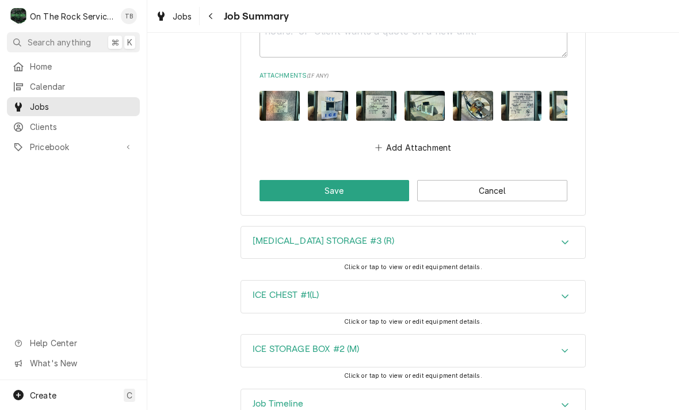
scroll to position [2325, 0]
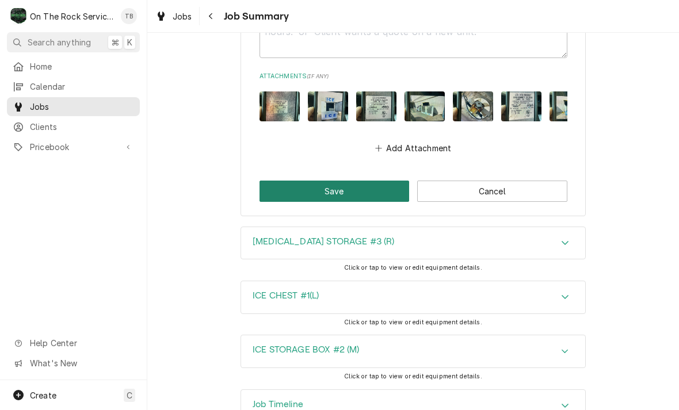
click at [306, 181] on button "Save" at bounding box center [334, 191] width 150 height 21
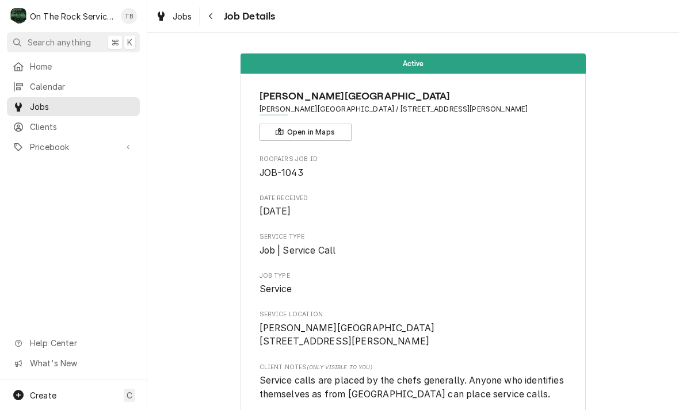
click at [173, 21] on span "Jobs" at bounding box center [183, 16] width 20 height 12
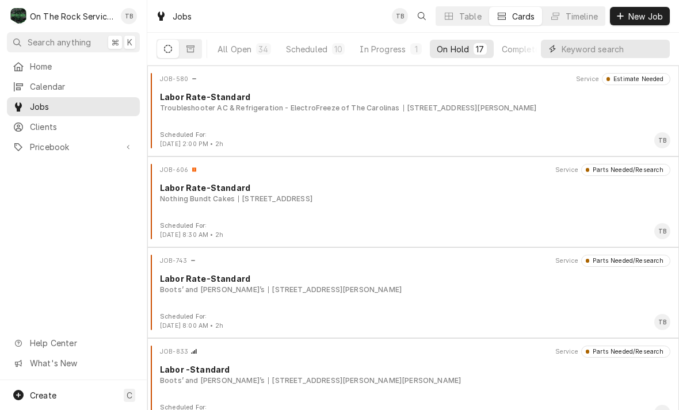
click at [603, 56] on input "Dynamic Content Wrapper" at bounding box center [613, 49] width 102 height 18
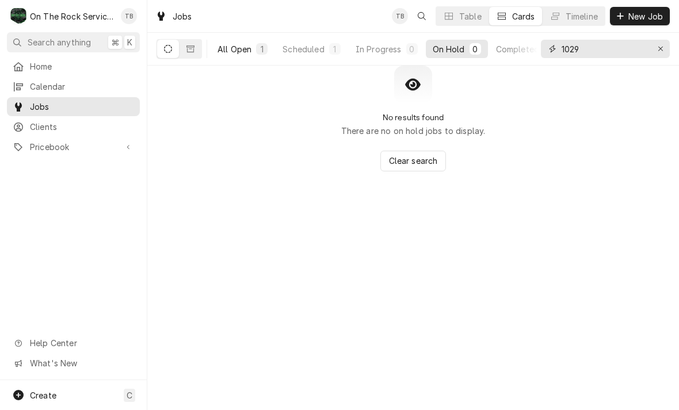
type input "1029"
click at [235, 56] on button "All Open 1" at bounding box center [243, 49] width 64 height 18
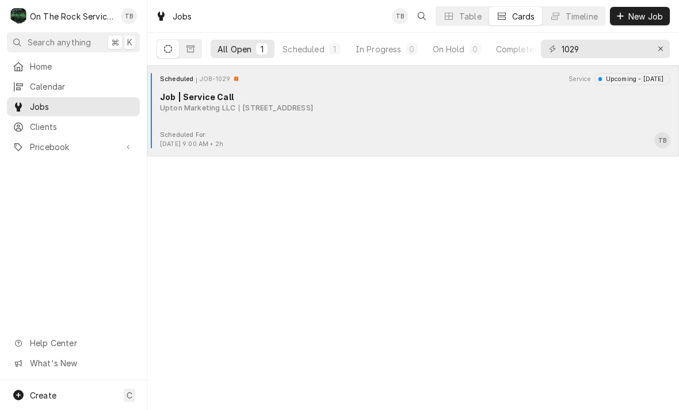
click at [336, 124] on div "Scheduled JOB-1029 Service Upcoming - Tomorrow Job | Service Call Upton Marketi…" at bounding box center [413, 102] width 522 height 58
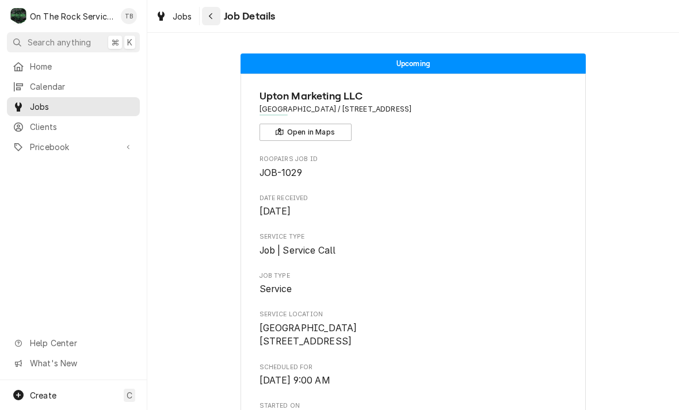
click at [215, 19] on div "Navigate back" at bounding box center [211, 16] width 12 height 12
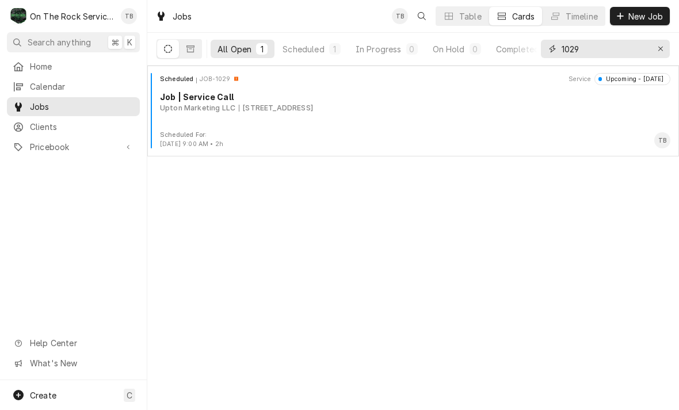
click at [636, 49] on input "1029" at bounding box center [605, 49] width 86 height 18
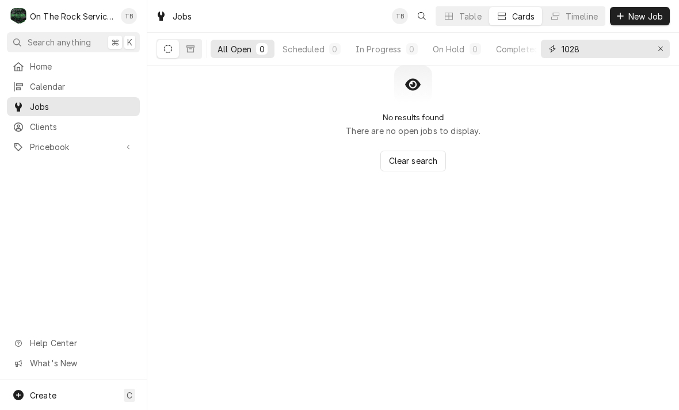
type input "1028"
click at [242, 52] on div "All Open" at bounding box center [234, 49] width 34 height 12
click at [326, 55] on button "Scheduled 0" at bounding box center [311, 49] width 71 height 18
click at [400, 53] on div "In Progress" at bounding box center [379, 49] width 46 height 12
click at [476, 55] on button "On Hold 0" at bounding box center [457, 49] width 62 height 18
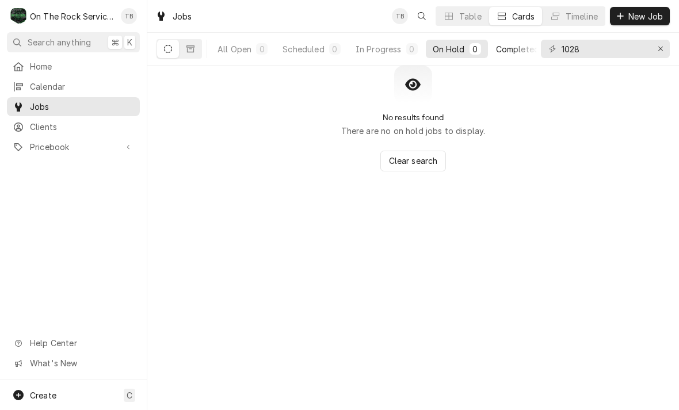
click at [513, 58] on button "Completed 0" at bounding box center [525, 49] width 73 height 18
click at [597, 50] on input "1028" at bounding box center [605, 49] width 86 height 18
click at [88, 43] on span "Search anything" at bounding box center [59, 42] width 63 height 12
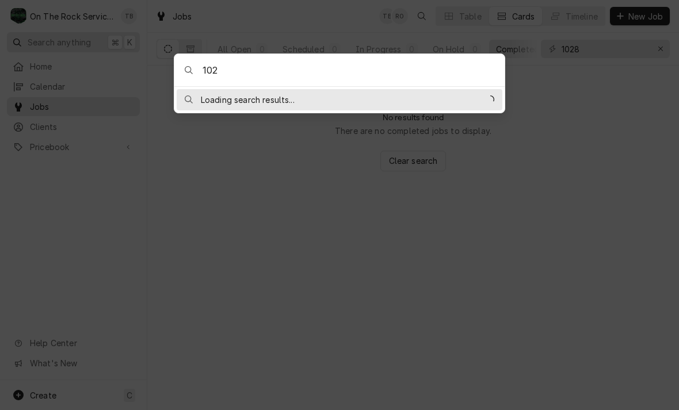
type input "1028"
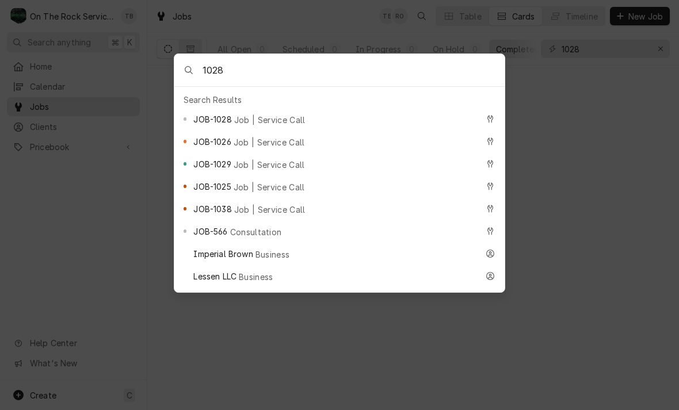
click at [245, 123] on span "Job | Service Call" at bounding box center [269, 120] width 71 height 12
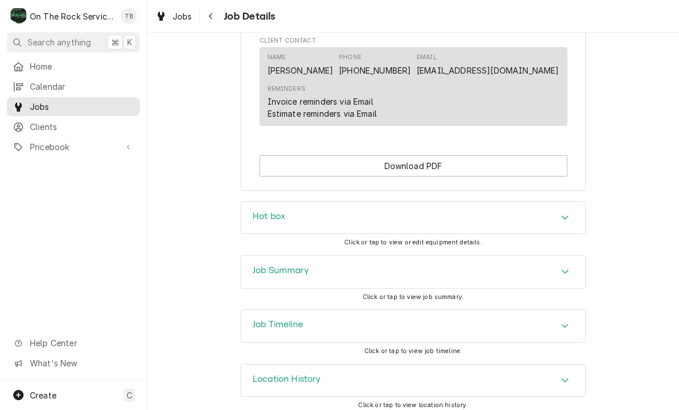
scroll to position [1077, 0]
click at [219, 18] on button "Navigate back" at bounding box center [211, 16] width 18 height 18
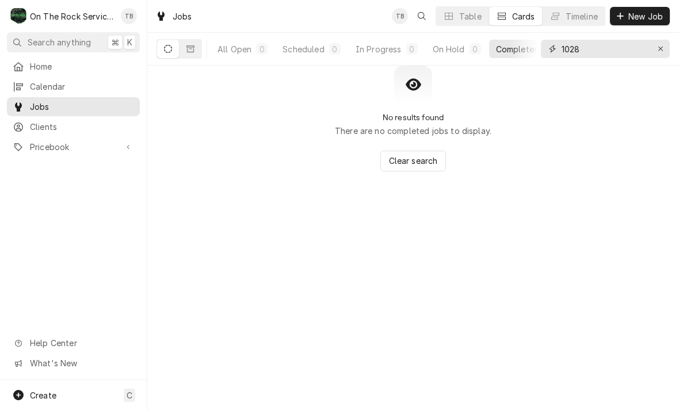
click at [656, 55] on button "Erase input" at bounding box center [660, 49] width 18 height 18
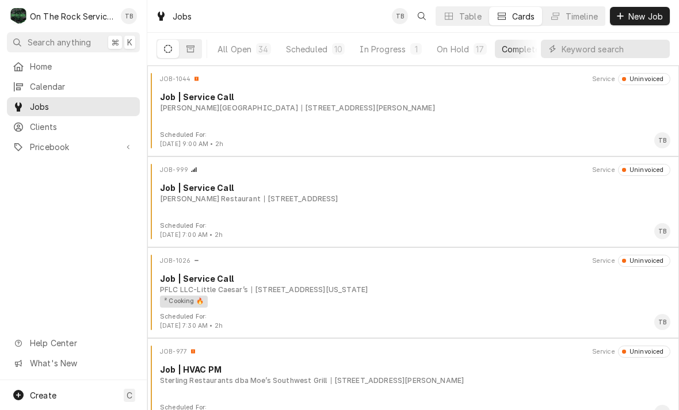
click at [370, 43] on div "In Progress" at bounding box center [383, 49] width 46 height 12
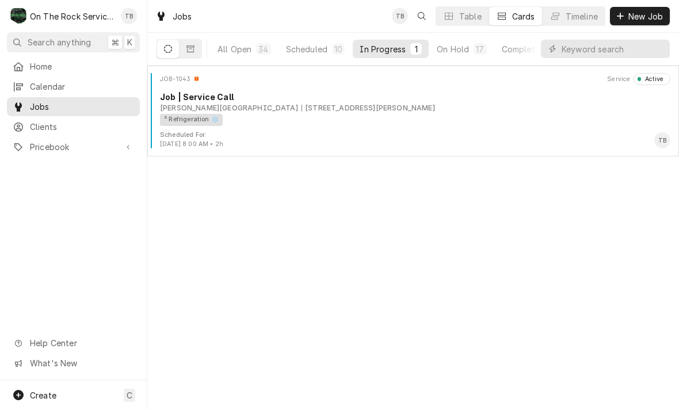
click at [436, 132] on div "Scheduled For: [DATE] 8:00 AM • 2h TB" at bounding box center [413, 140] width 522 height 18
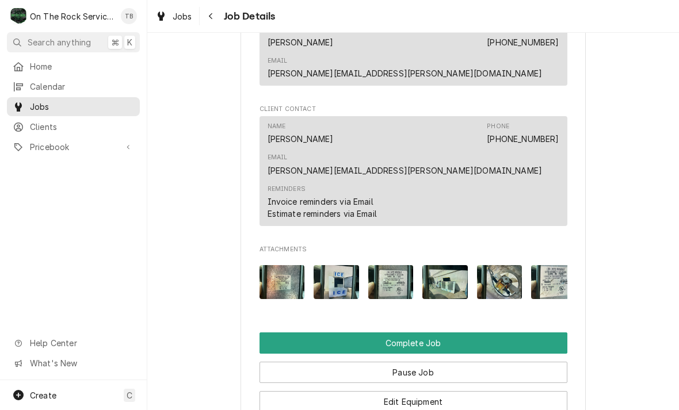
scroll to position [1037, 0]
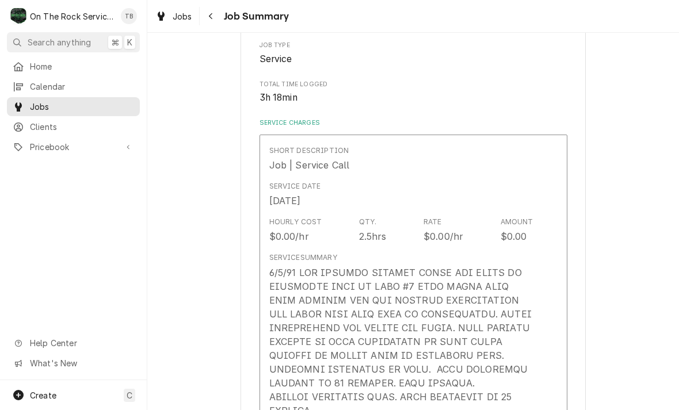
scroll to position [196, 0]
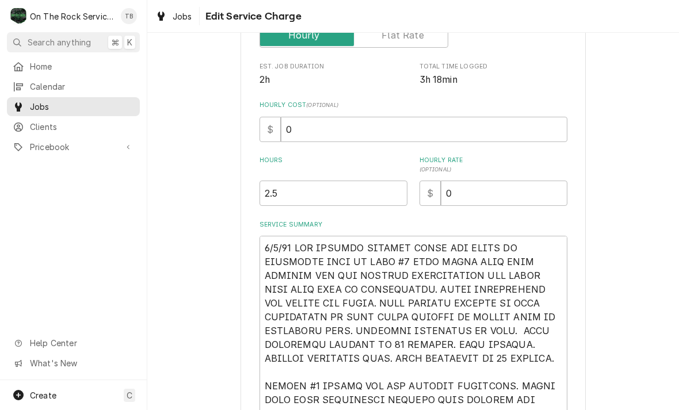
scroll to position [158, 0]
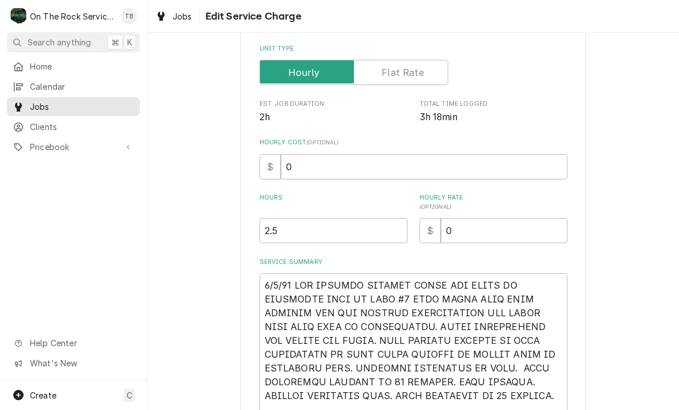
type textarea "x"
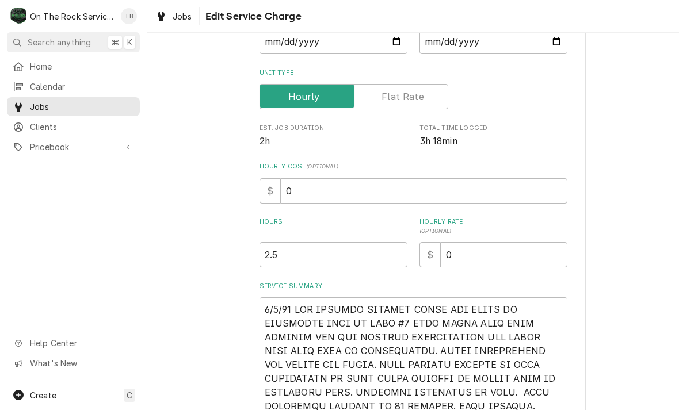
scroll to position [136, 0]
click at [378, 259] on input "2.5" at bounding box center [333, 255] width 148 height 25
type input "2"
type textarea "x"
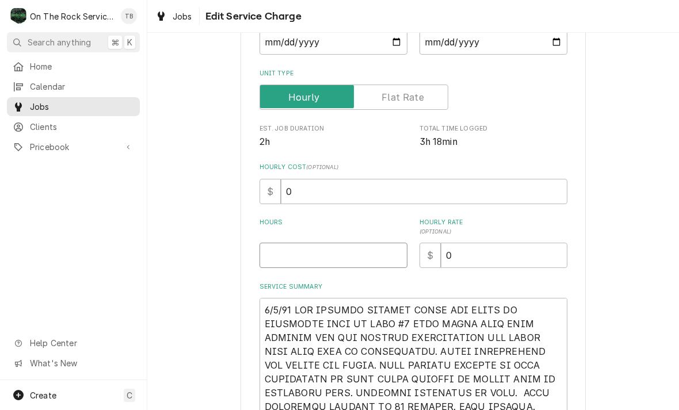
type input "3"
type textarea "x"
type input "3.0"
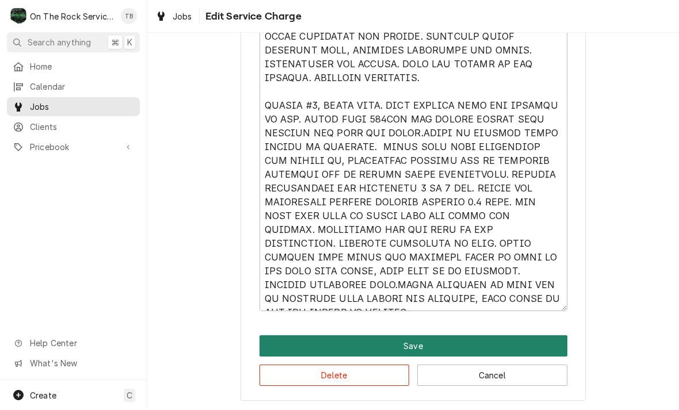
click at [562, 346] on button "Save" at bounding box center [413, 345] width 308 height 21
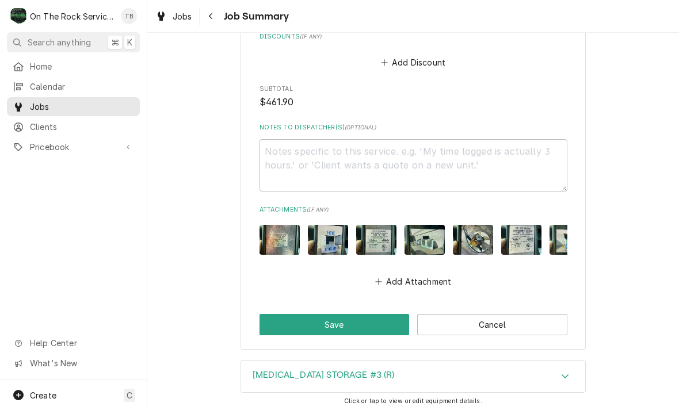
scroll to position [2194, 0]
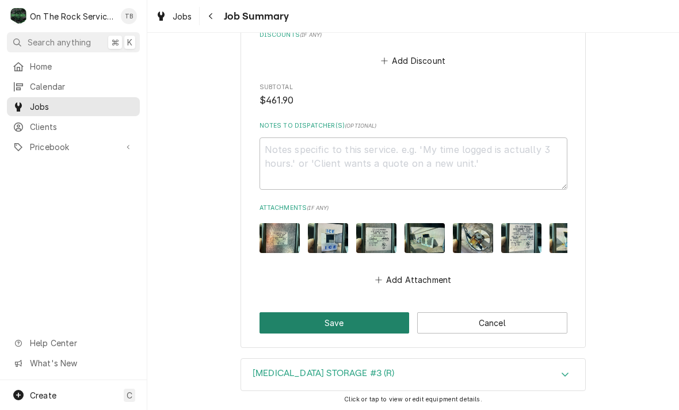
click at [391, 312] on button "Save" at bounding box center [334, 322] width 150 height 21
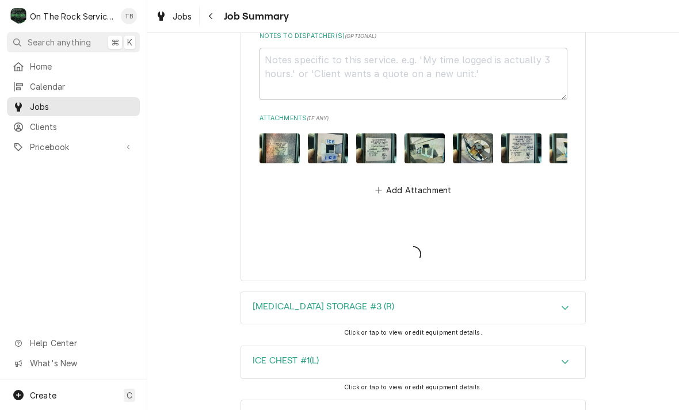
type textarea "x"
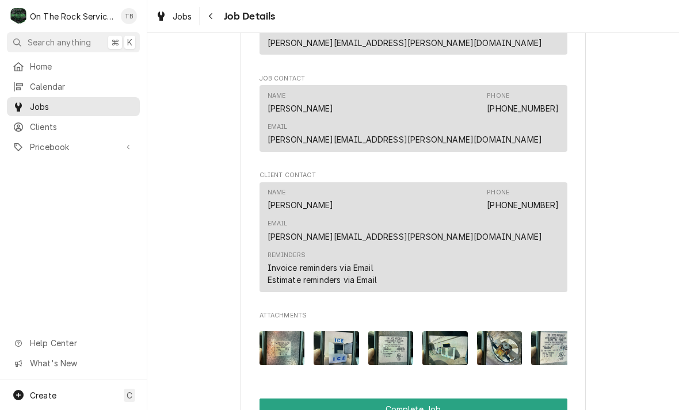
scroll to position [1078, 0]
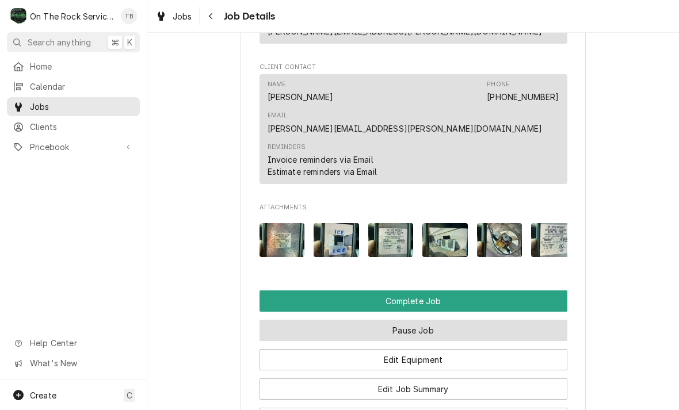
click at [528, 320] on button "Pause Job" at bounding box center [413, 330] width 308 height 21
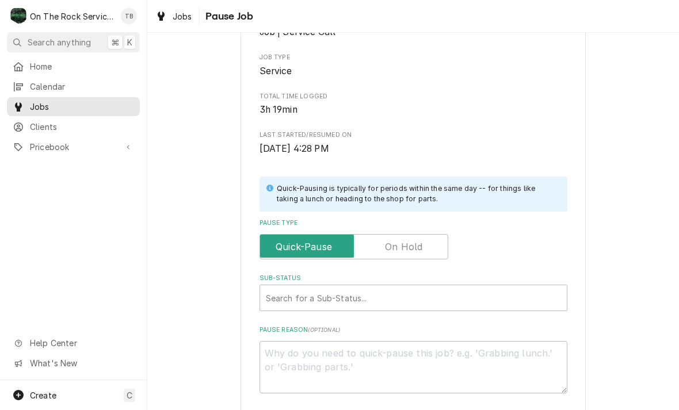
scroll to position [124, 0]
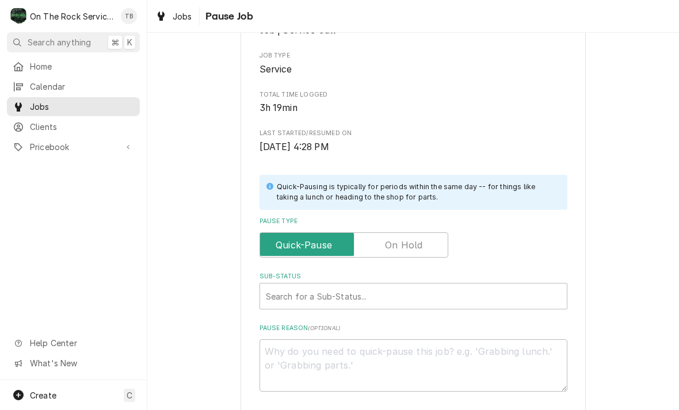
click at [438, 240] on input "Pause Type" at bounding box center [354, 244] width 178 height 25
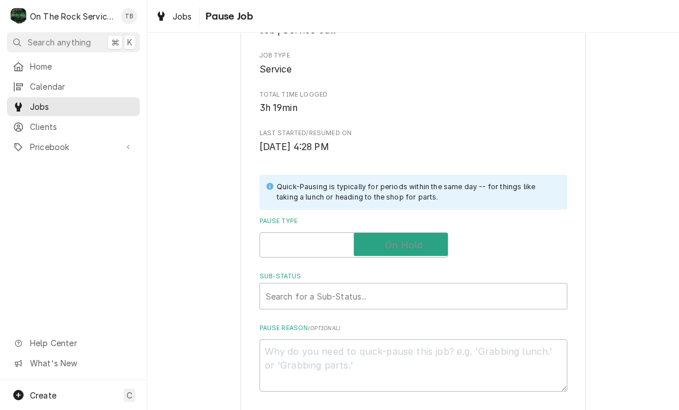
checkbox input "true"
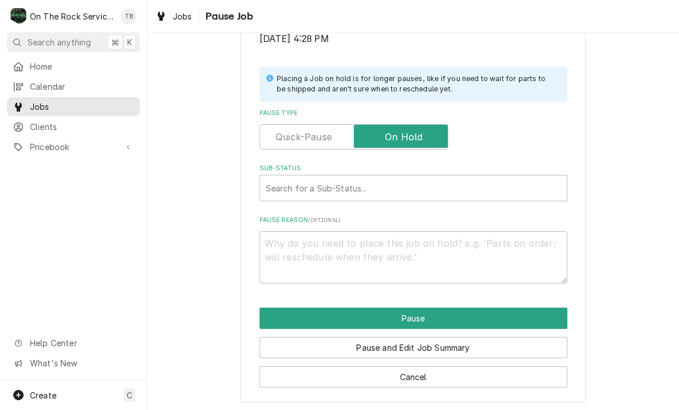
scroll to position [231, 0]
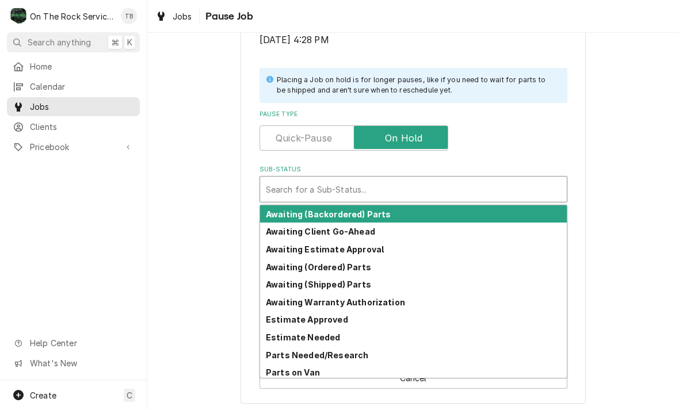
click at [387, 347] on div "Parts Needed/Research" at bounding box center [413, 355] width 307 height 18
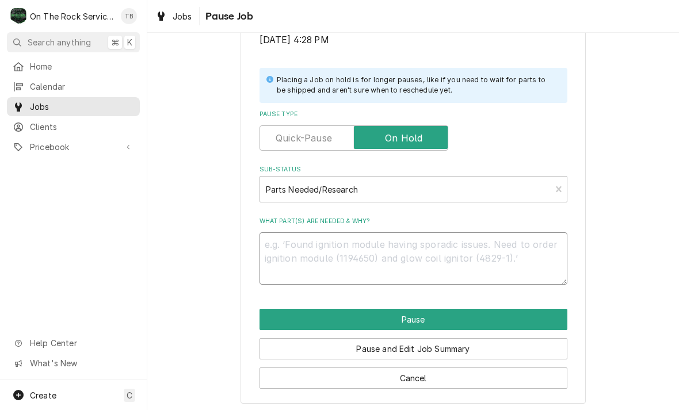
click at [316, 257] on textarea "What part(s) are needed & why?" at bounding box center [413, 258] width 308 height 52
type textarea "x"
type textarea "C"
type textarea "x"
type textarea "Co"
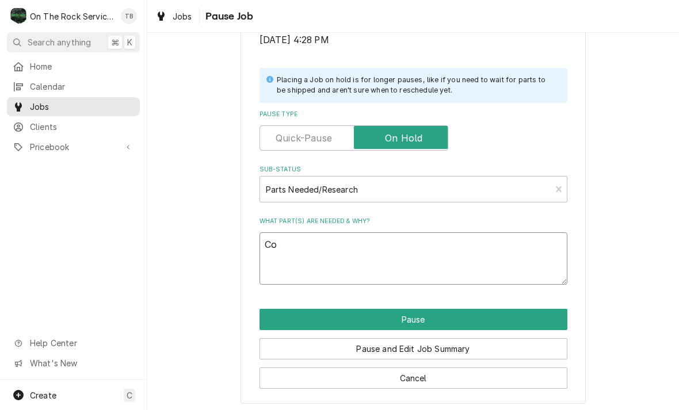
type textarea "x"
type textarea "Con"
type textarea "x"
type textarea "Cond"
type textarea "x"
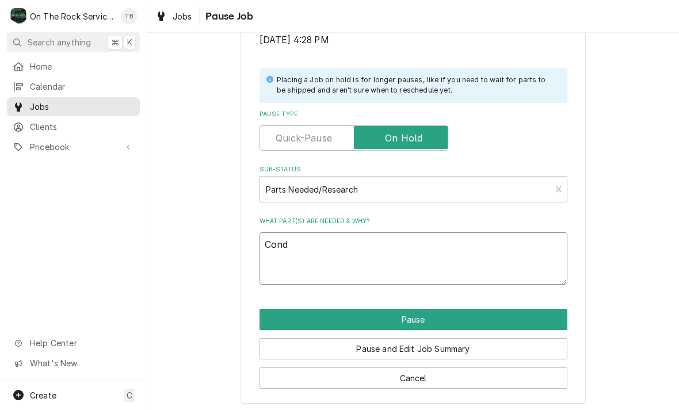
type textarea "Cond"
type textarea "x"
type textarea "Cond m"
type textarea "x"
type textarea "Cond mo"
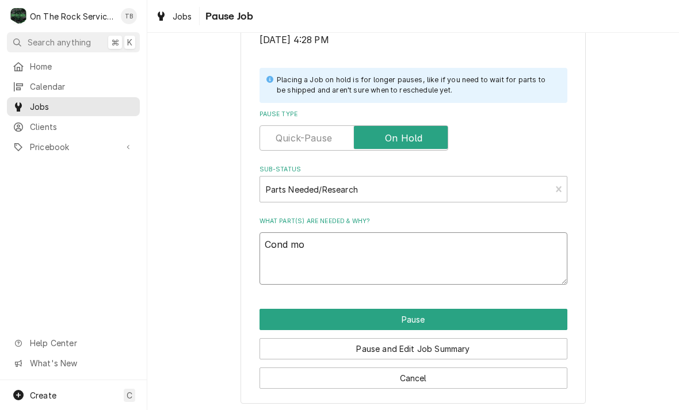
type textarea "x"
type textarea "Cond mot"
type textarea "x"
type textarea "Cond moto"
type textarea "x"
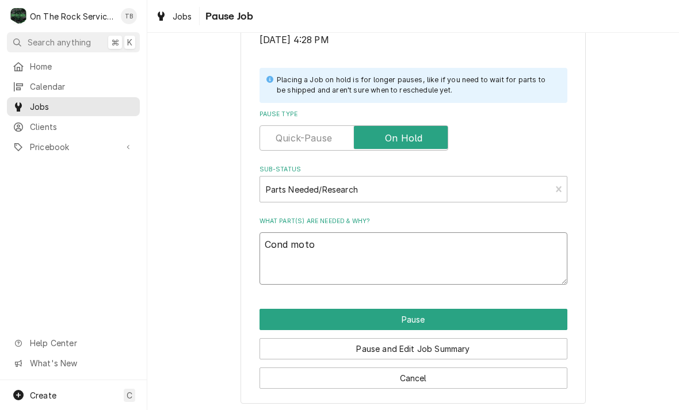
type textarea "Cond motor"
type textarea "x"
type textarea "Cond motor"
type textarea "x"
type textarea "Cond motor a"
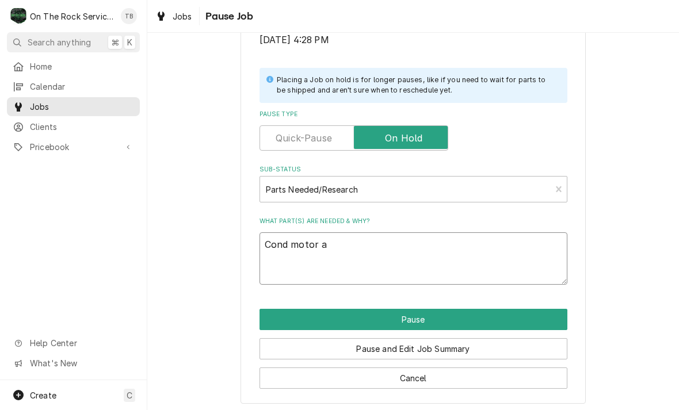
type textarea "x"
type textarea "Cond motor an"
type textarea "x"
type textarea "Cond motor and"
type textarea "x"
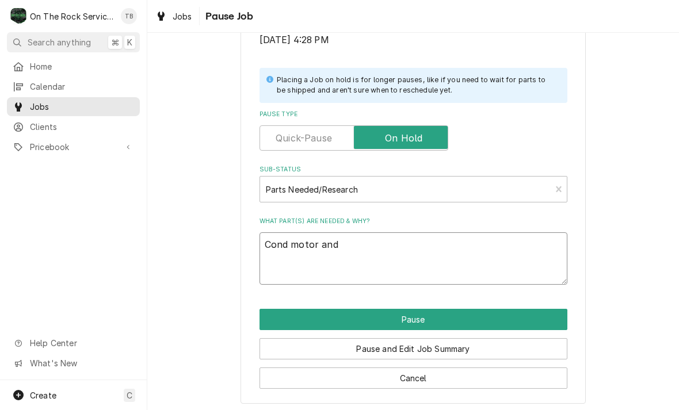
type textarea "Cond motor and"
type textarea "x"
type textarea "Cond motor and e"
type textarea "x"
type textarea "Cond motor and ev"
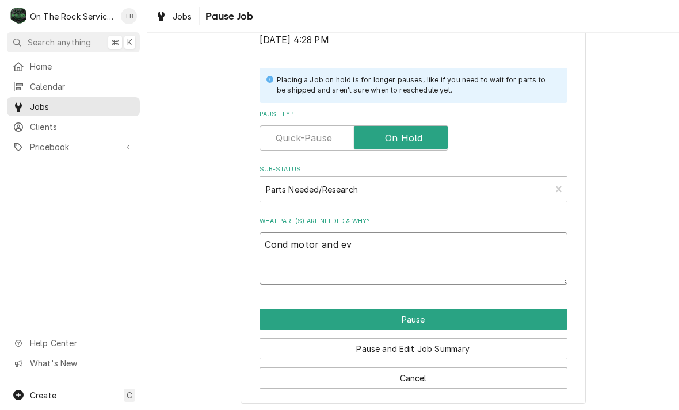
type textarea "x"
type textarea "Cond motor and eva"
type textarea "x"
type textarea "Cond motor and evap"
type textarea "x"
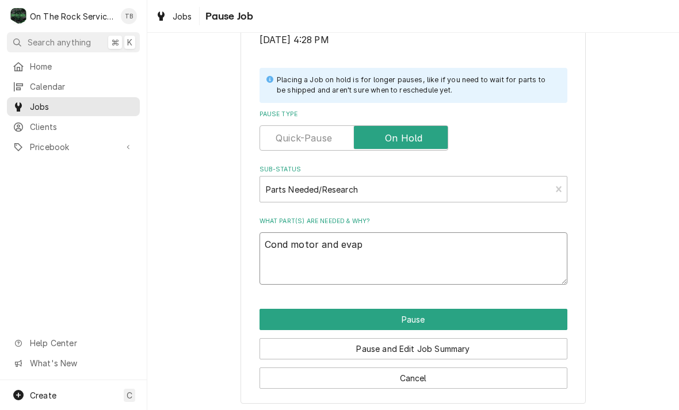
type textarea "Cond motor and evap"
type textarea "x"
type textarea "Cond motor and evap m"
type textarea "x"
type textarea "Cond motor and evap mo"
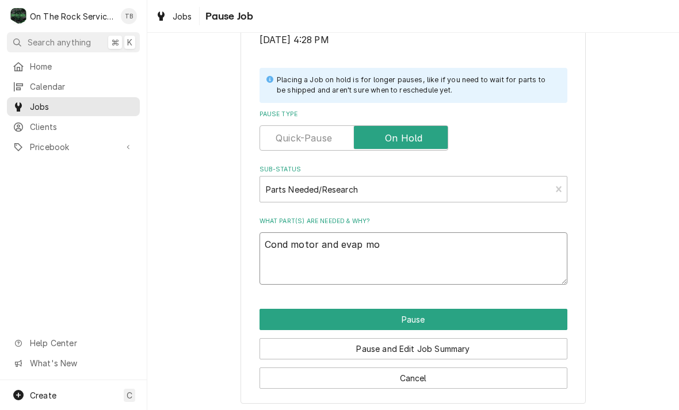
type textarea "x"
type textarea "Cond motor and evap mot"
type textarea "x"
type textarea "Cond motor and evap moto"
type textarea "x"
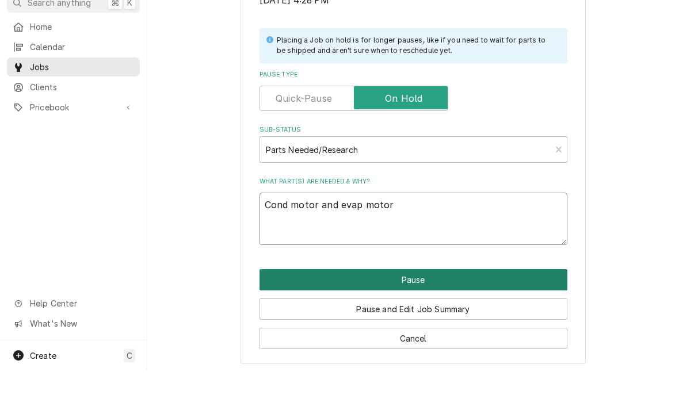
type textarea "Cond motor and evap motor"
click at [451, 309] on button "Pause" at bounding box center [413, 319] width 308 height 21
type textarea "x"
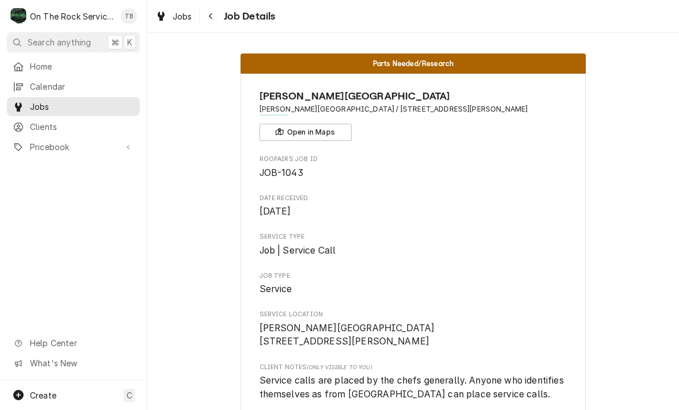
click at [433, 395] on span "Service calls are placed by the chefs generally. Anyone who identifies themselv…" at bounding box center [413, 387] width 308 height 27
